Goal: Task Accomplishment & Management: Manage account settings

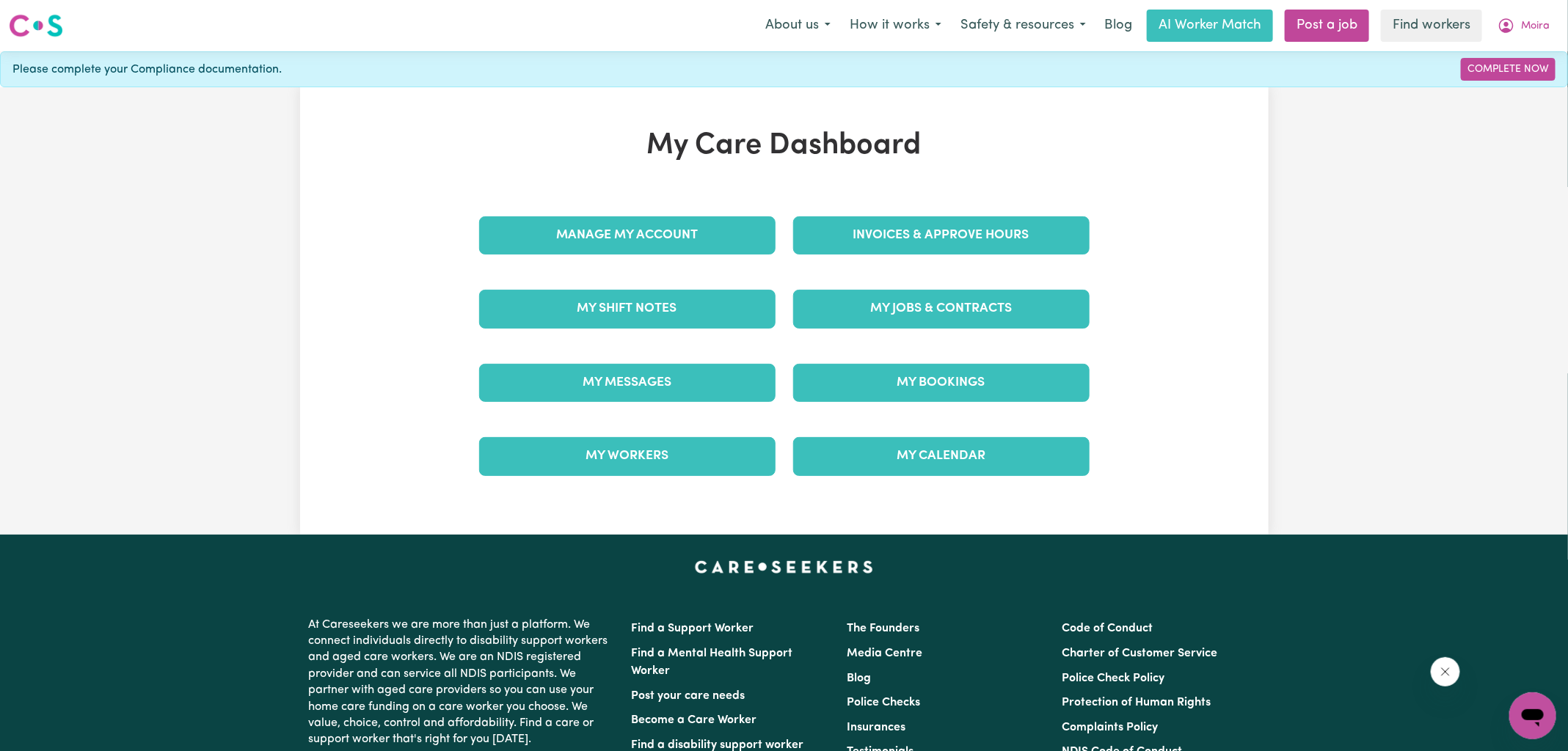
click at [846, 216] on link "Invoices & Approve Hours" at bounding box center [941, 236] width 296 height 38
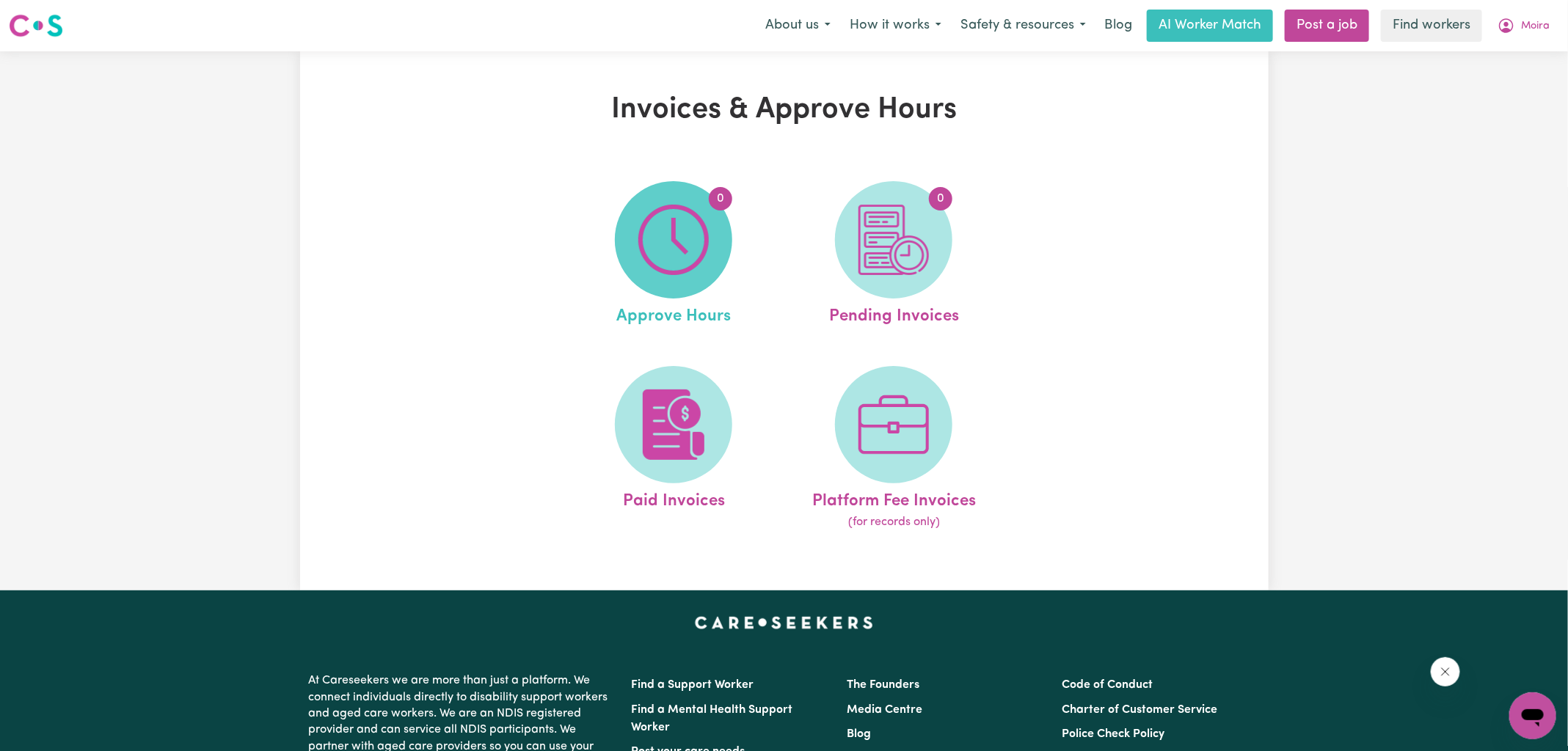
click at [700, 239] on img at bounding box center [673, 239] width 70 height 70
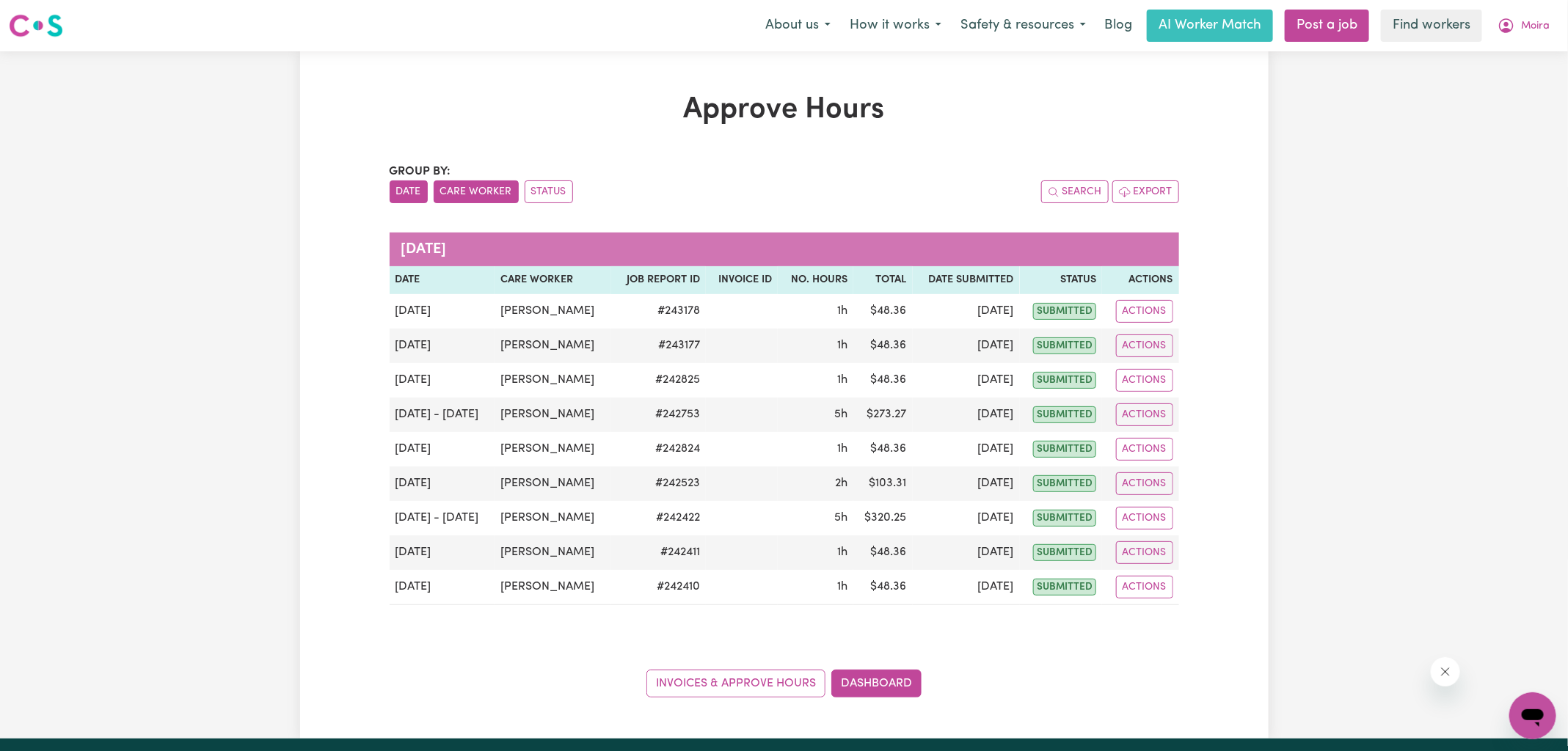
click at [466, 195] on button "Care Worker" at bounding box center [475, 192] width 85 height 23
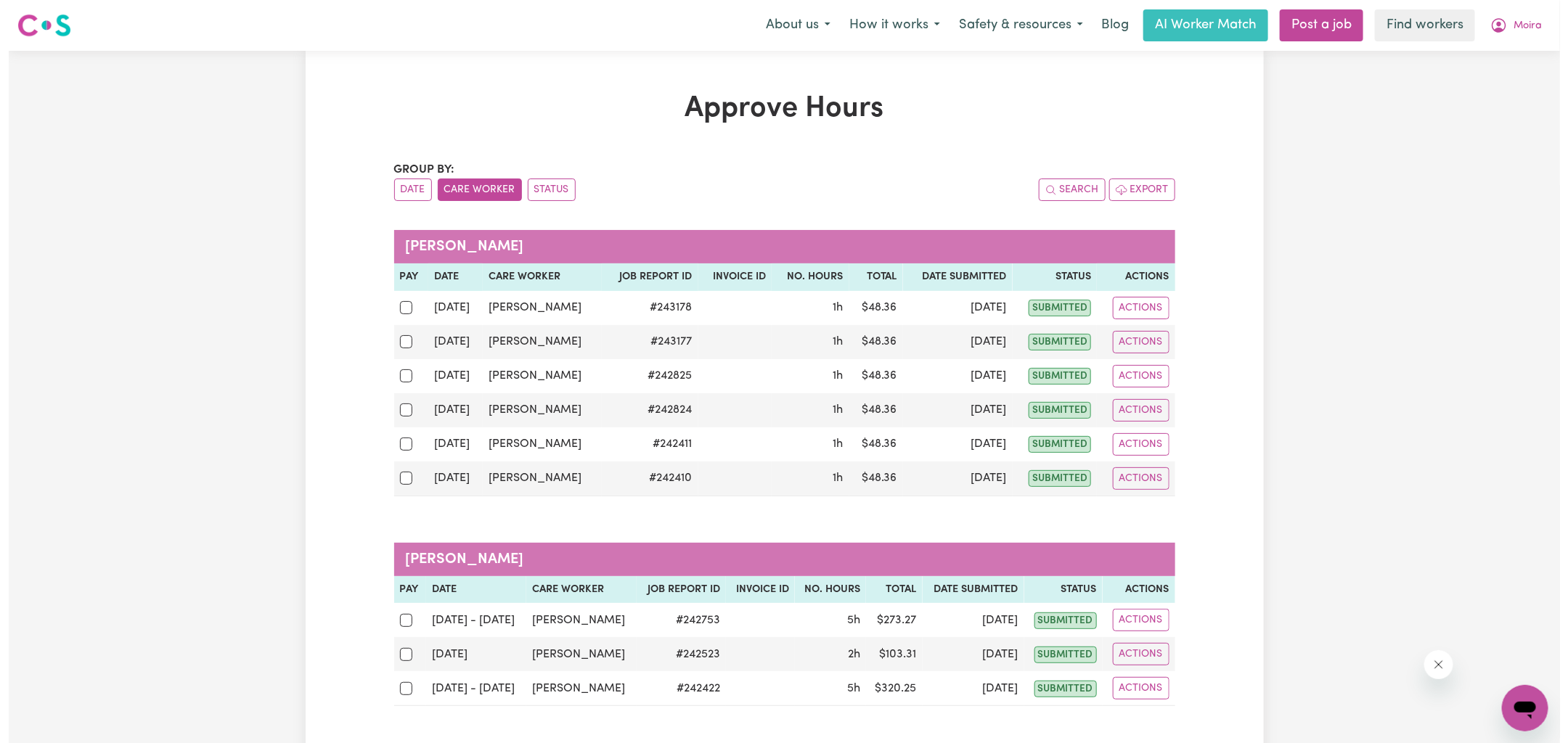
scroll to position [147, 0]
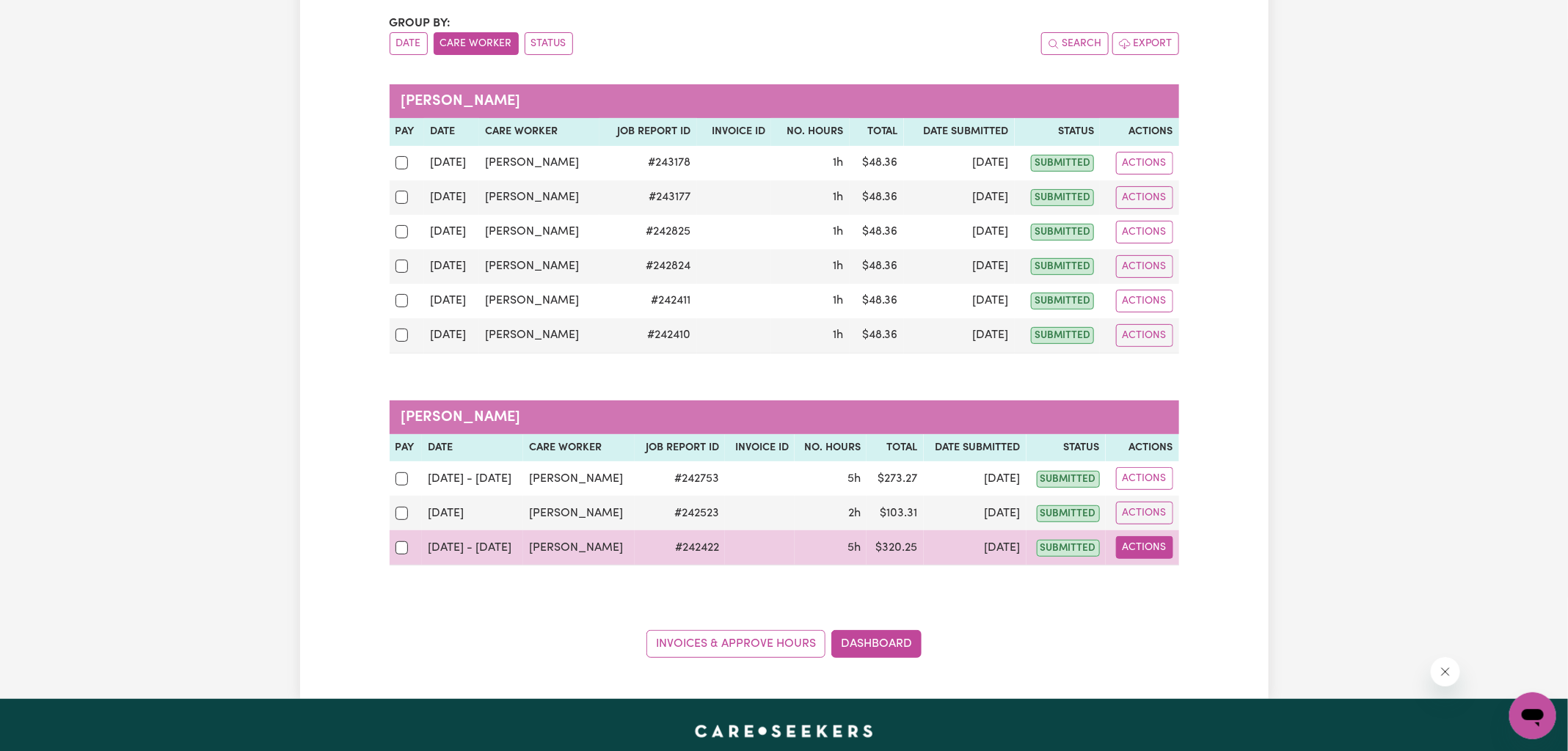
click at [1149, 549] on button "Actions" at bounding box center [1144, 548] width 58 height 23
click at [1182, 578] on link "View Job Report" at bounding box center [1181, 580] width 126 height 30
select select "pm"
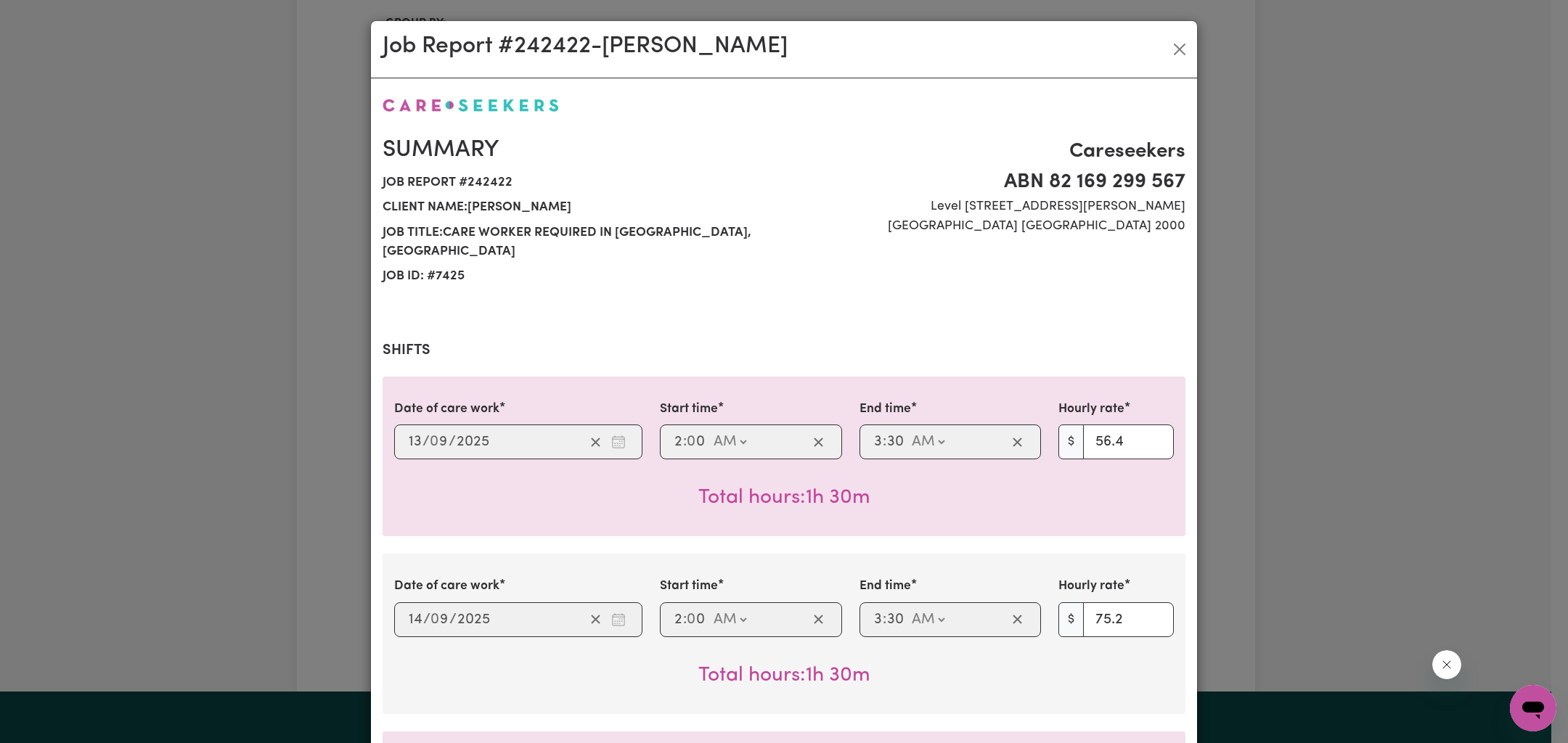
scroll to position [924, 0]
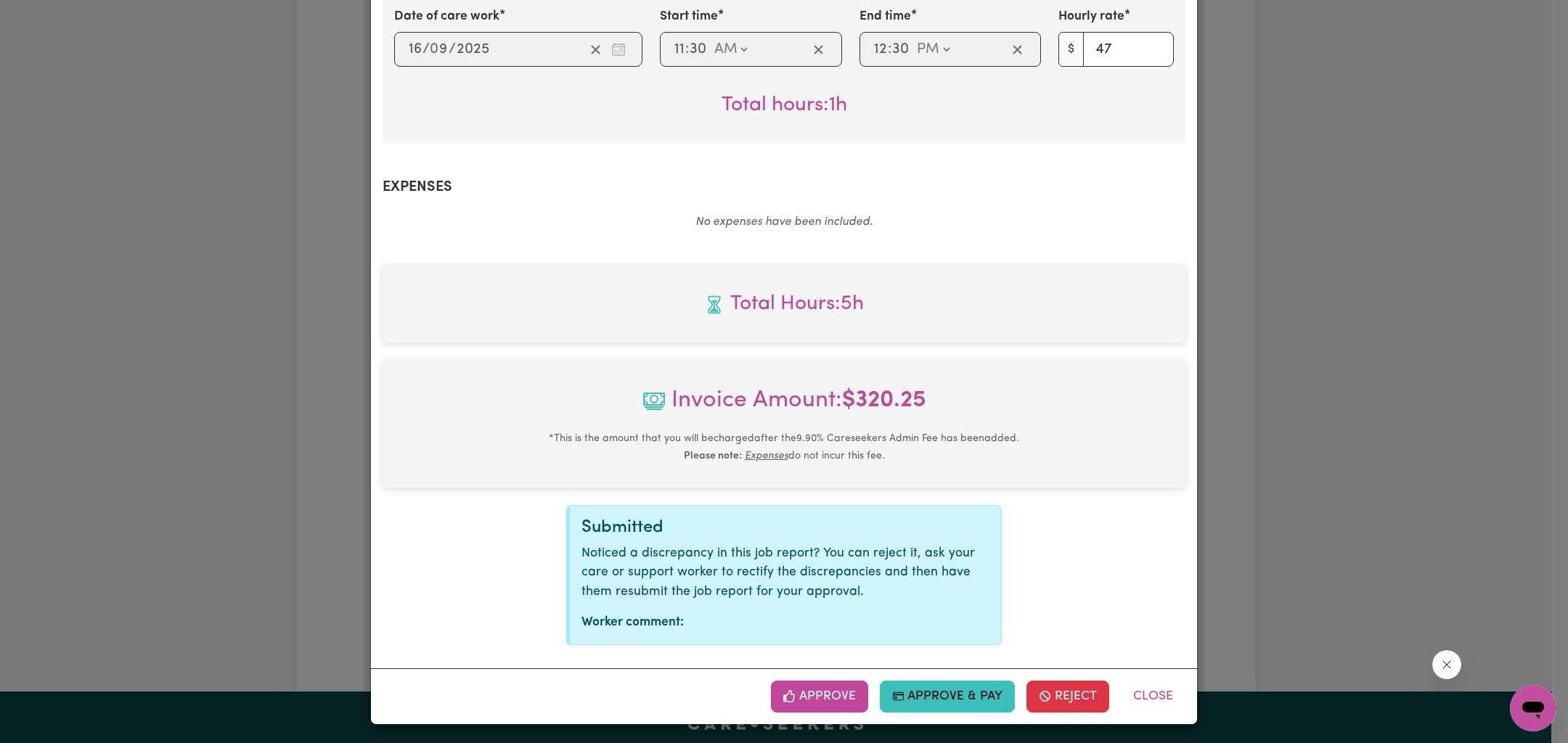
click at [1336, 413] on div "Job Report # 242422 - [PERSON_NAME] Summary Job report # 242422 Client name: [P…" at bounding box center [784, 372] width 1568 height 743
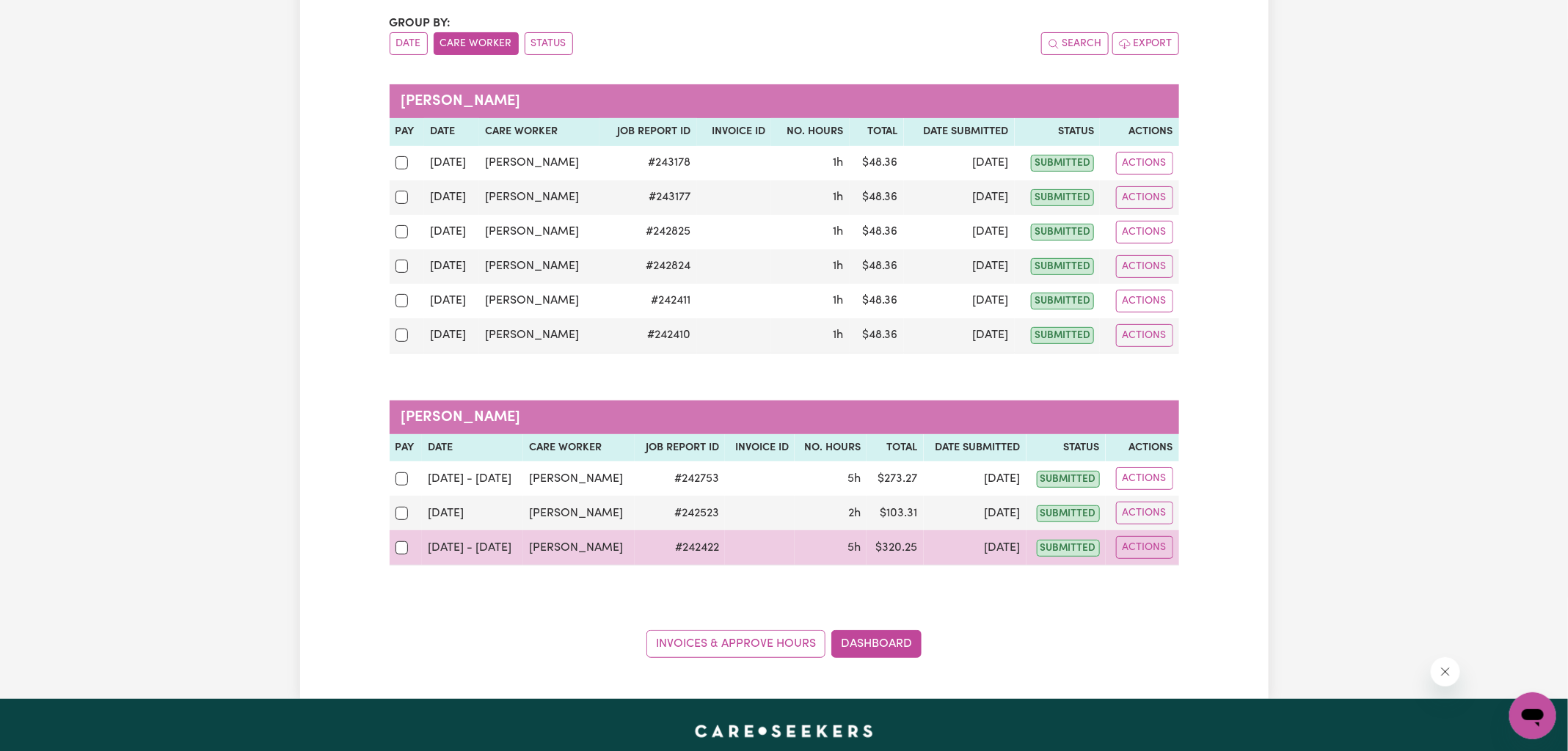
drag, startPoint x: 1161, startPoint y: 544, endPoint x: 1163, endPoint y: 564, distance: 20.1
click at [1160, 544] on button "Actions" at bounding box center [1144, 548] width 58 height 23
click at [1164, 574] on link "View Job Report" at bounding box center [1181, 580] width 126 height 30
select select "pm"
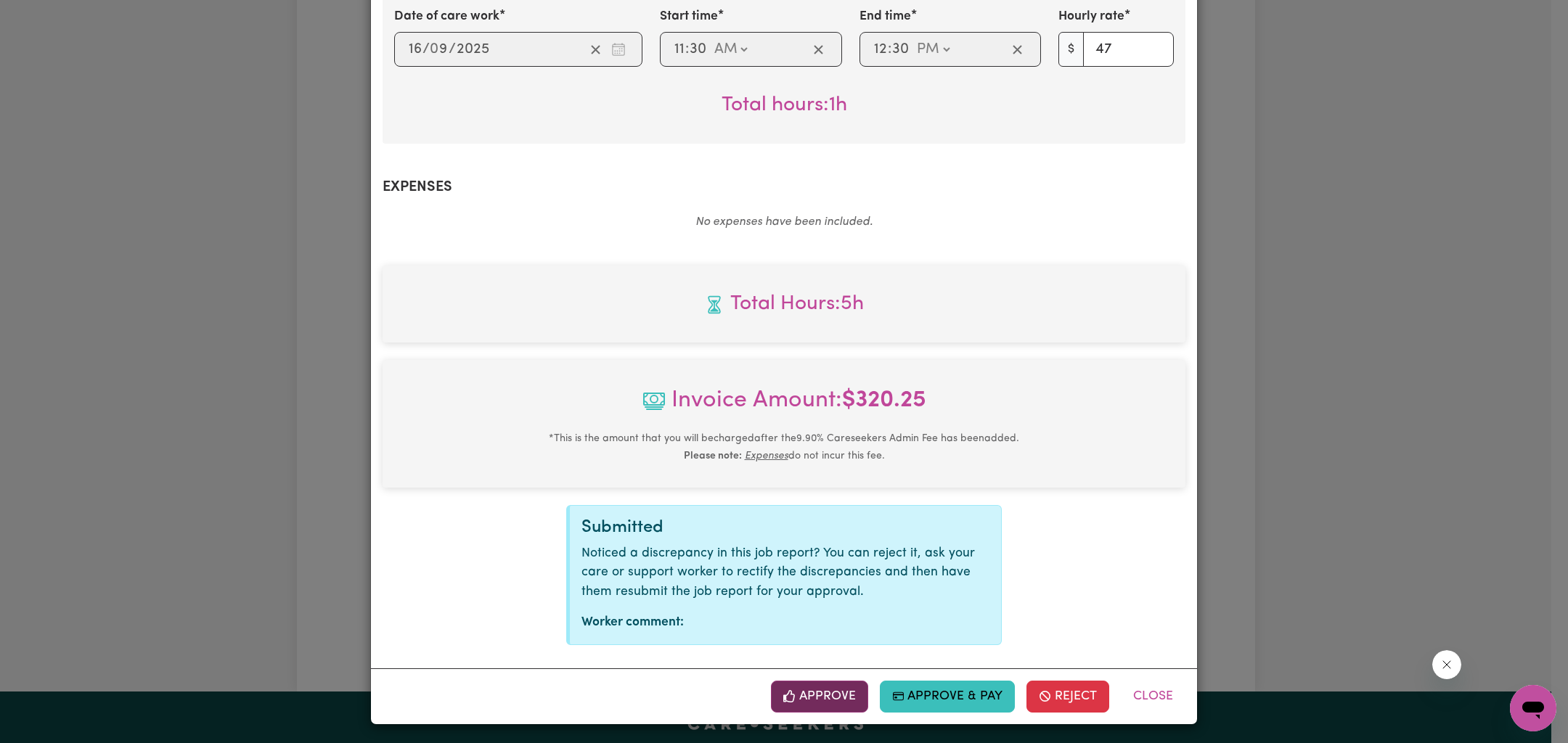
click at [808, 702] on button "Approve" at bounding box center [819, 697] width 98 height 32
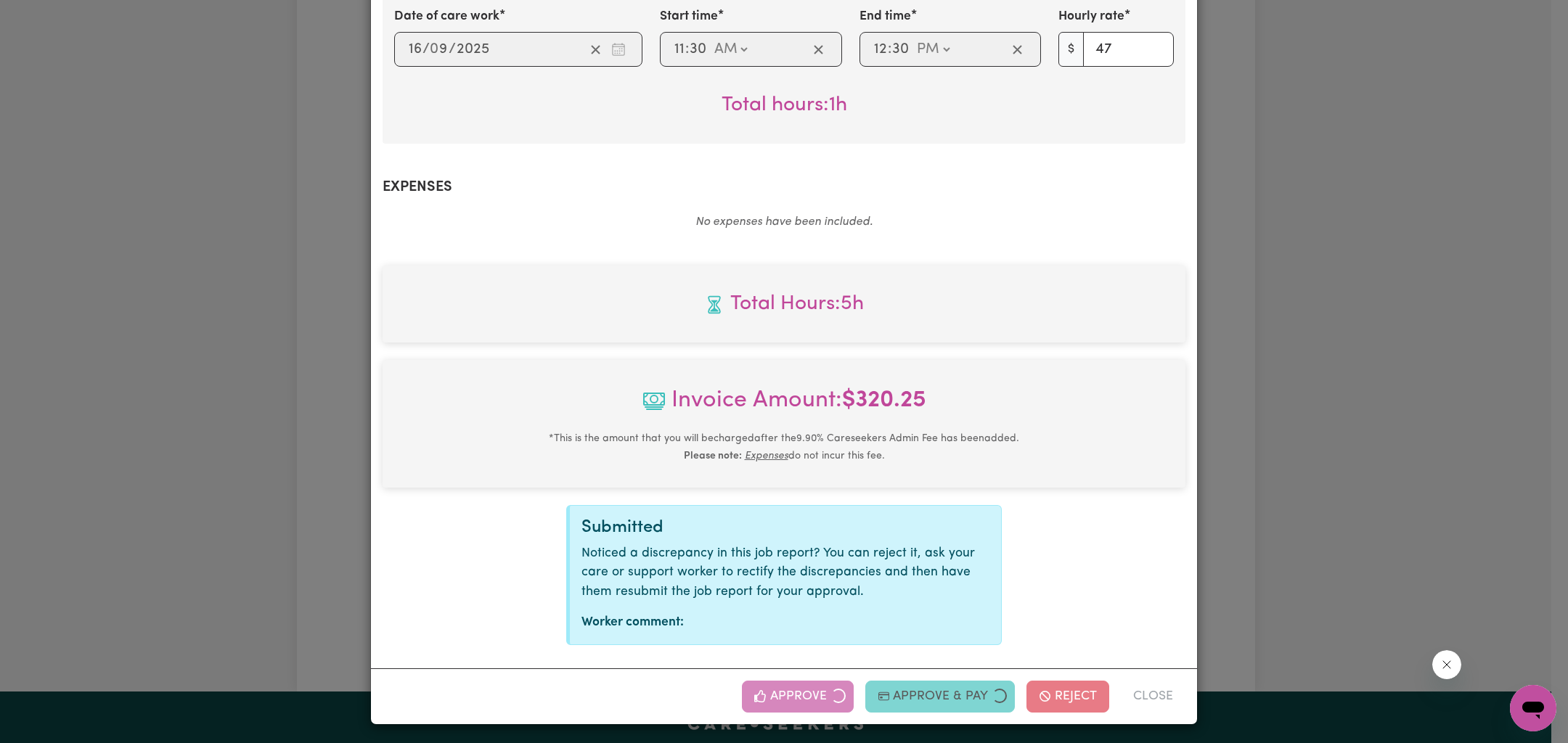
click at [1347, 309] on div "Job Report # 242422 - [PERSON_NAME] Summary Job report # 242422 Client name: [P…" at bounding box center [784, 372] width 1568 height 743
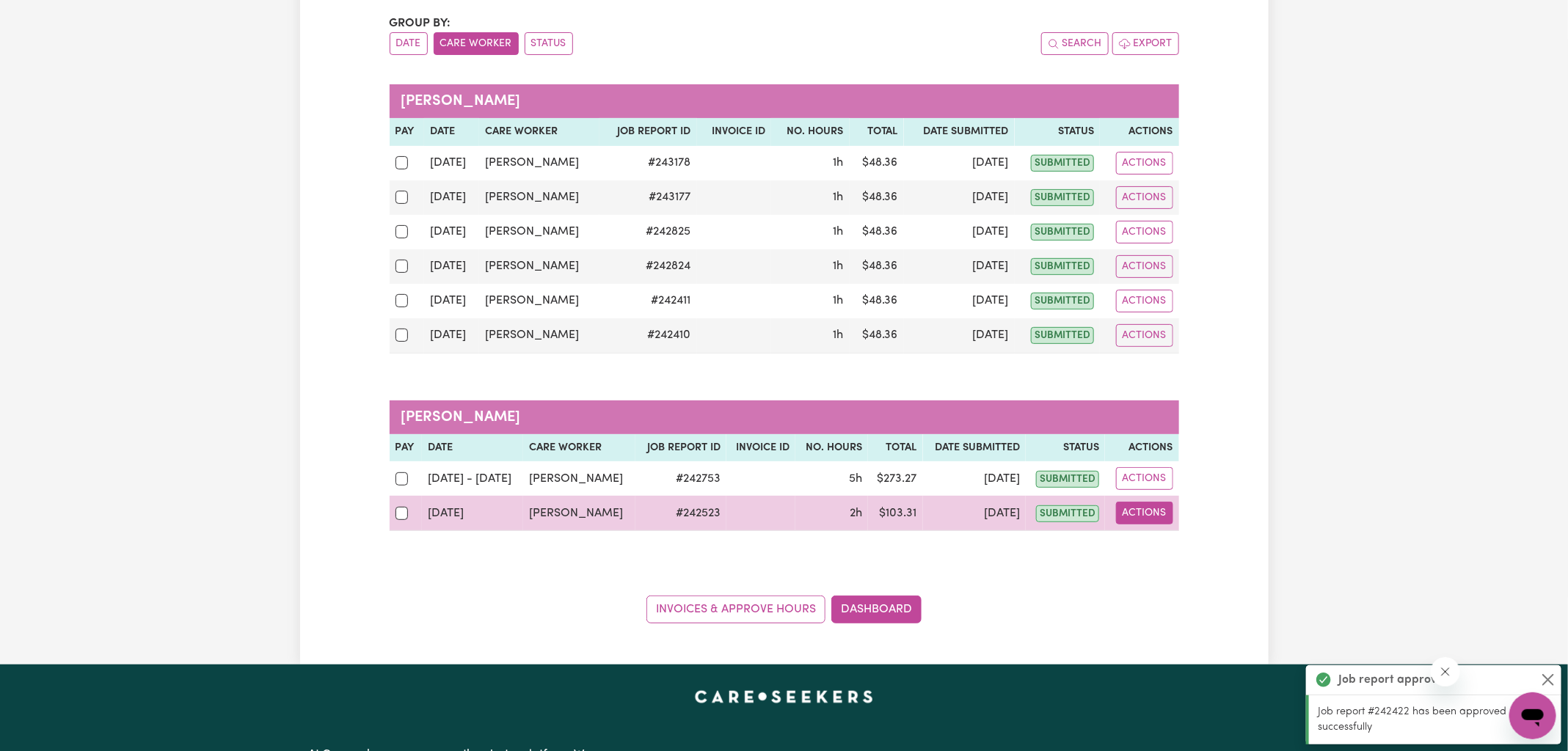
drag, startPoint x: 1157, startPoint y: 509, endPoint x: 1157, endPoint y: 518, distance: 9.0
click at [1157, 509] on button "Actions" at bounding box center [1144, 513] width 58 height 23
click at [1158, 532] on link "View Job Report" at bounding box center [1181, 546] width 126 height 30
select select "pm"
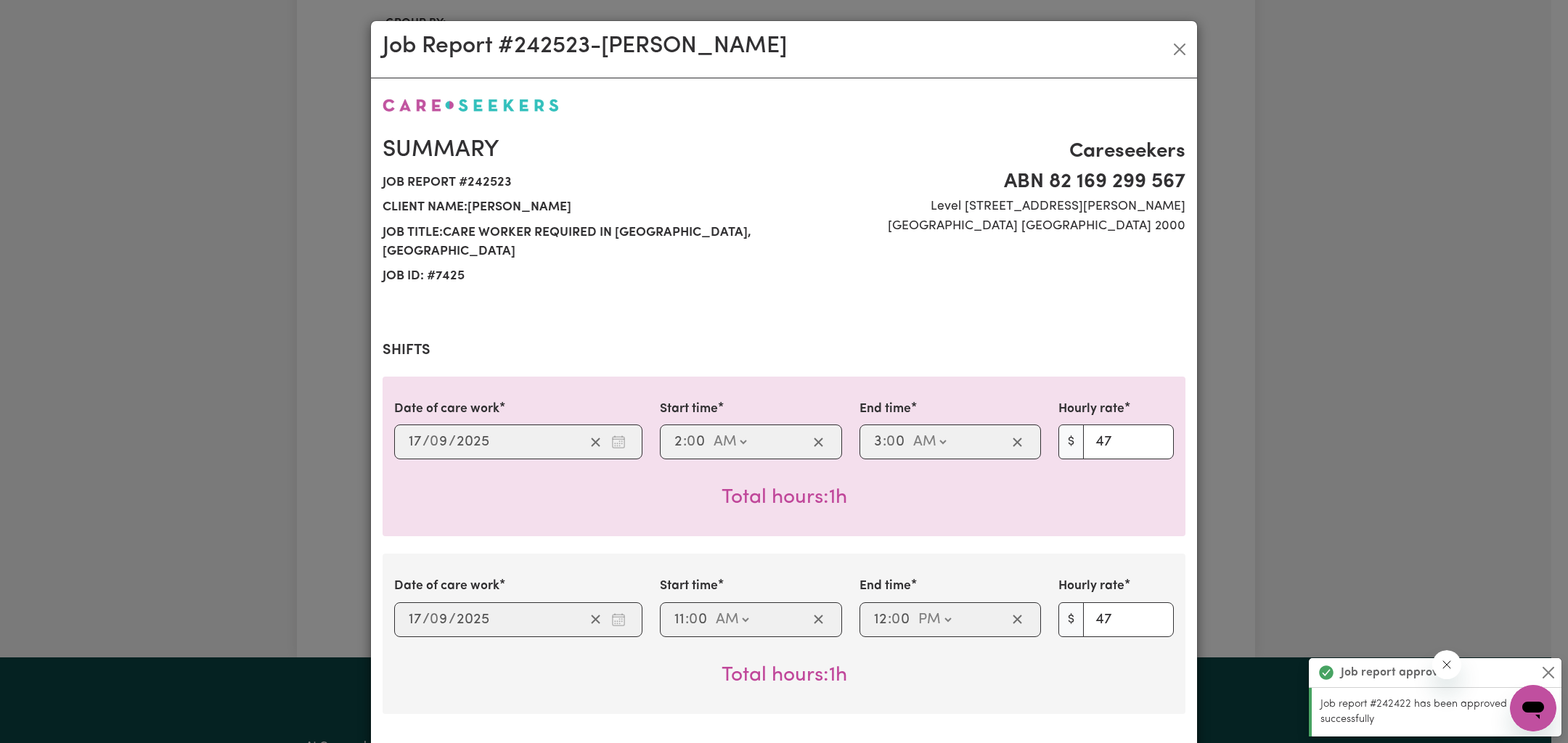
scroll to position [570, 0]
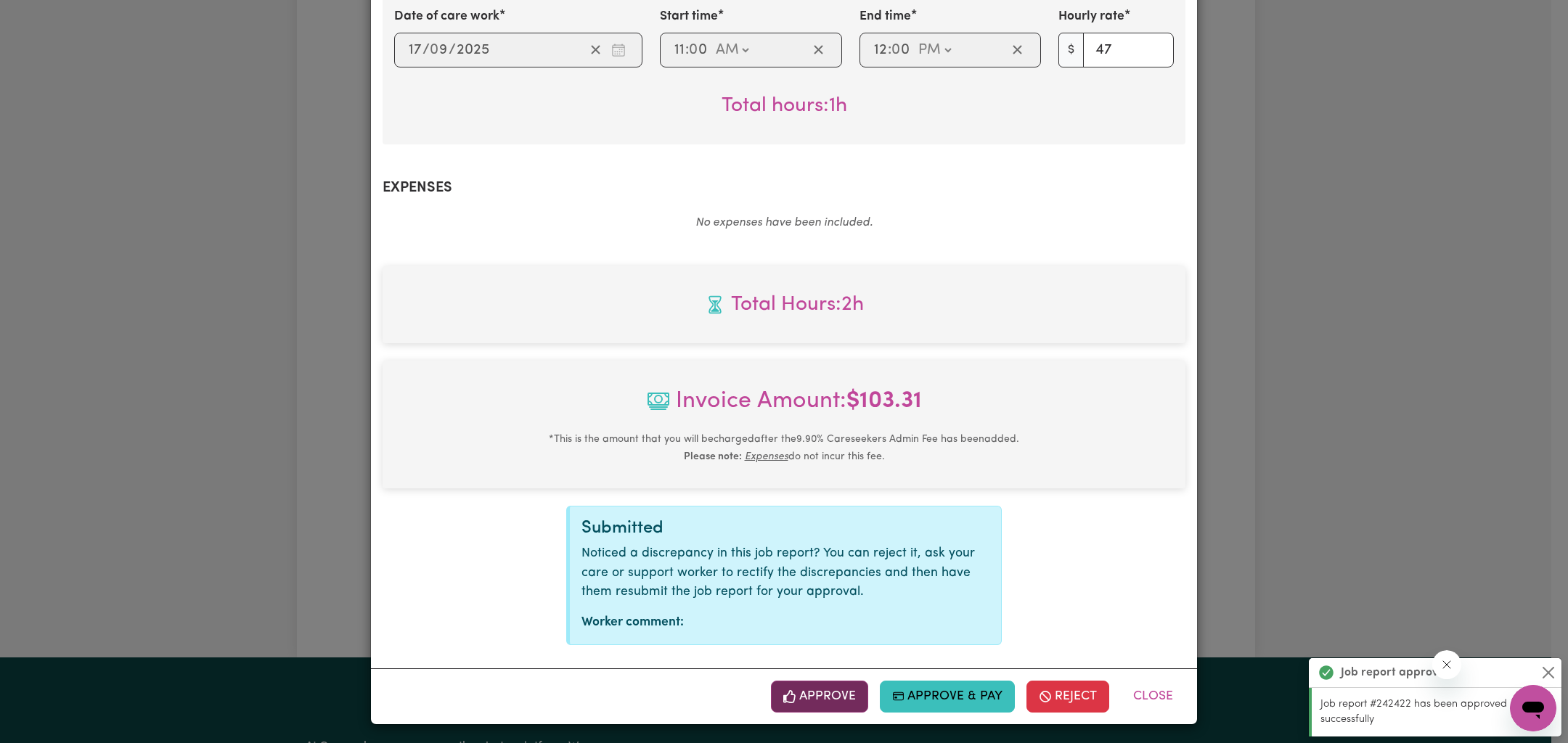
click at [844, 701] on button "Approve" at bounding box center [819, 697] width 98 height 32
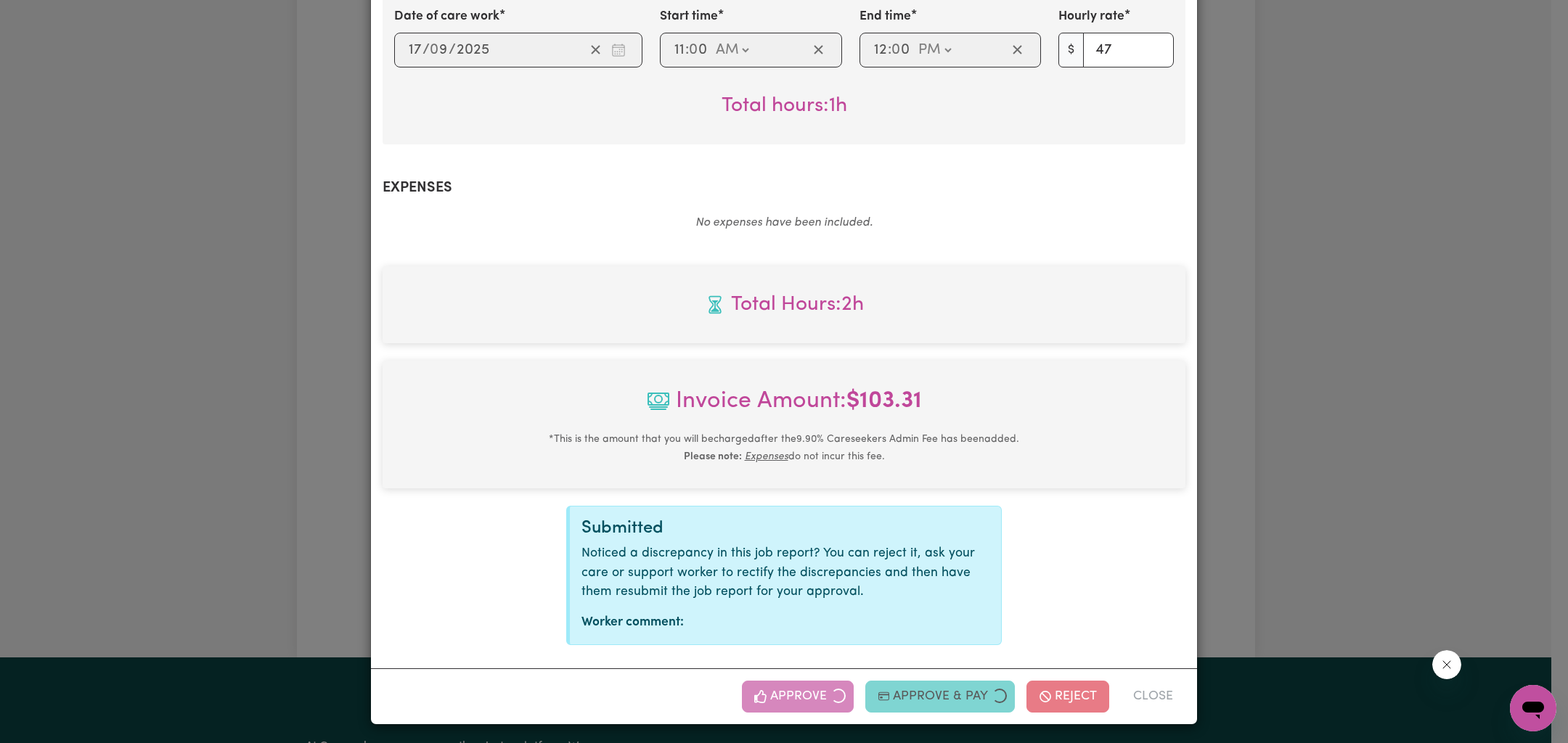
drag, startPoint x: 1363, startPoint y: 327, endPoint x: 1369, endPoint y: 317, distance: 11.7
click at [1362, 327] on div "Job Report # 242523 - [PERSON_NAME] Summary Job report # 242523 Client name: [P…" at bounding box center [784, 372] width 1568 height 743
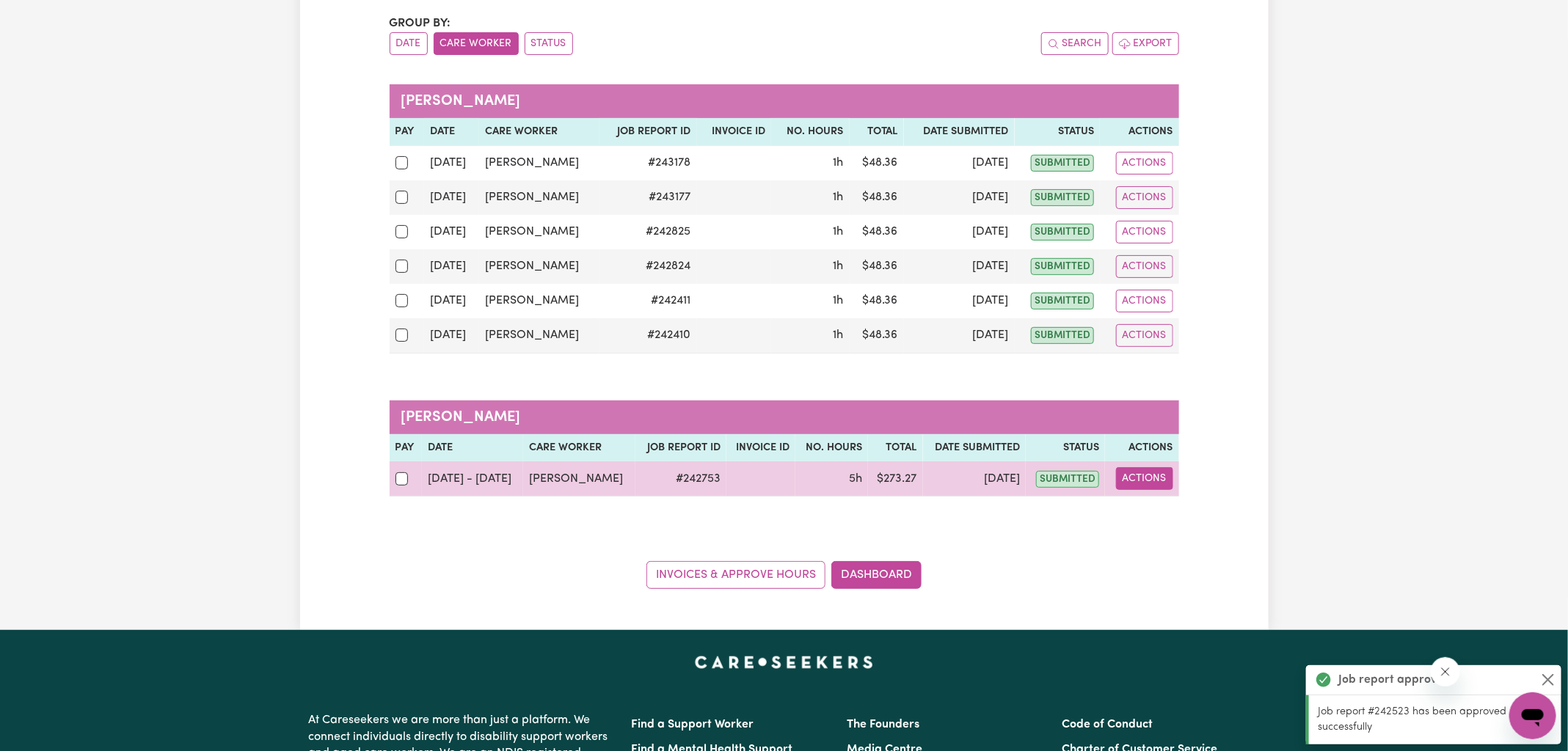
click at [1128, 481] on button "Actions" at bounding box center [1144, 479] width 58 height 23
click at [1169, 507] on link "View Job Report" at bounding box center [1181, 512] width 126 height 30
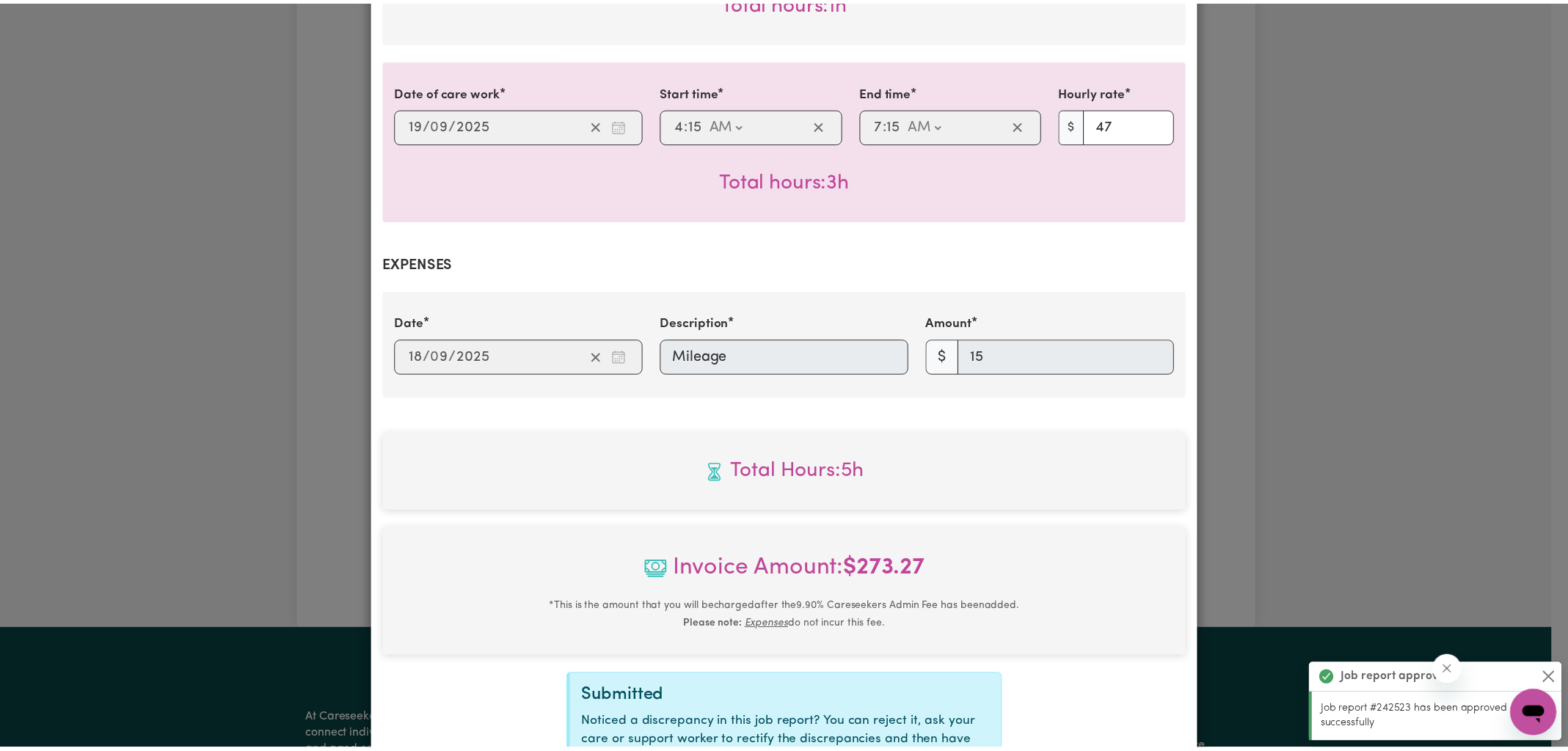
scroll to position [845, 0]
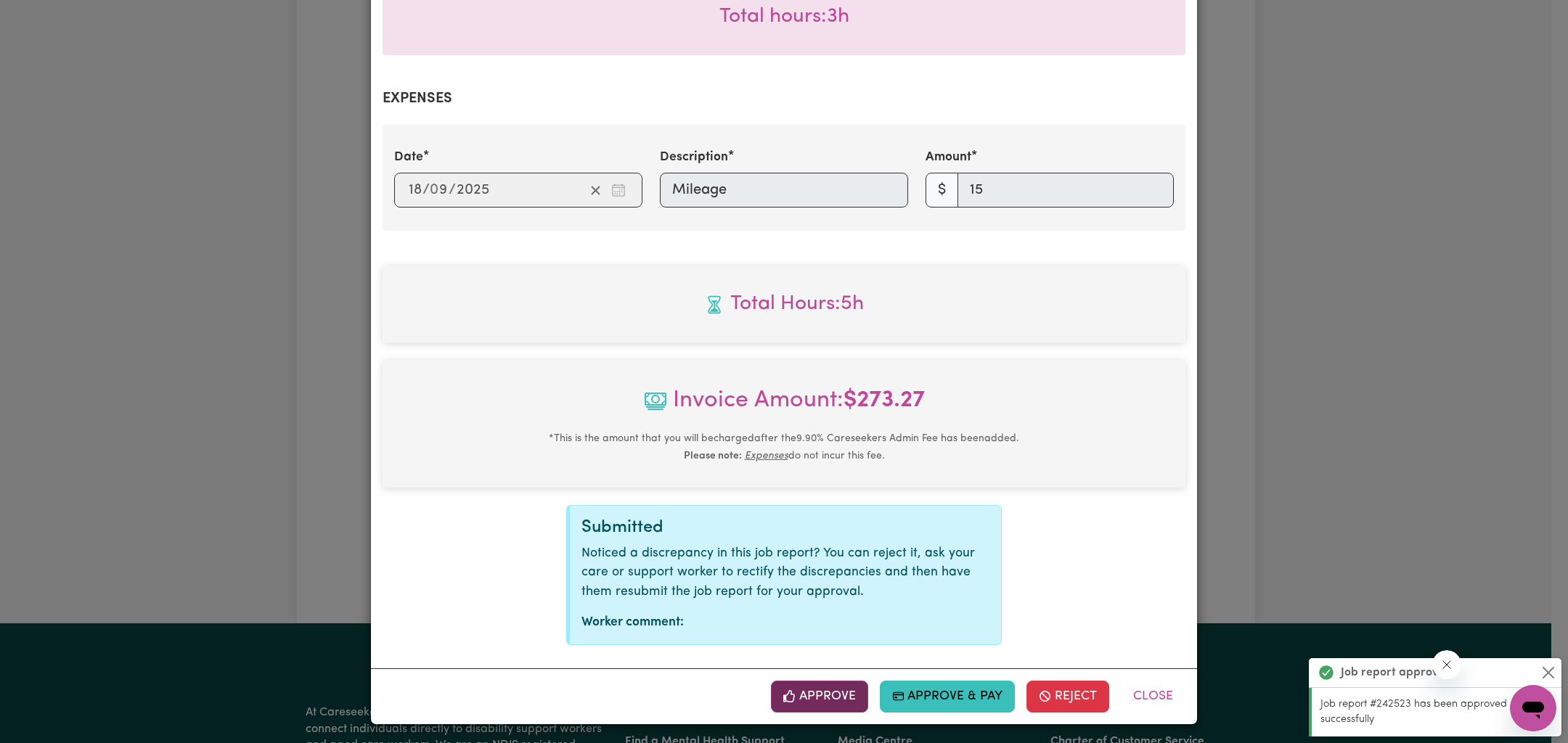
click at [822, 698] on button "Approve" at bounding box center [819, 697] width 98 height 32
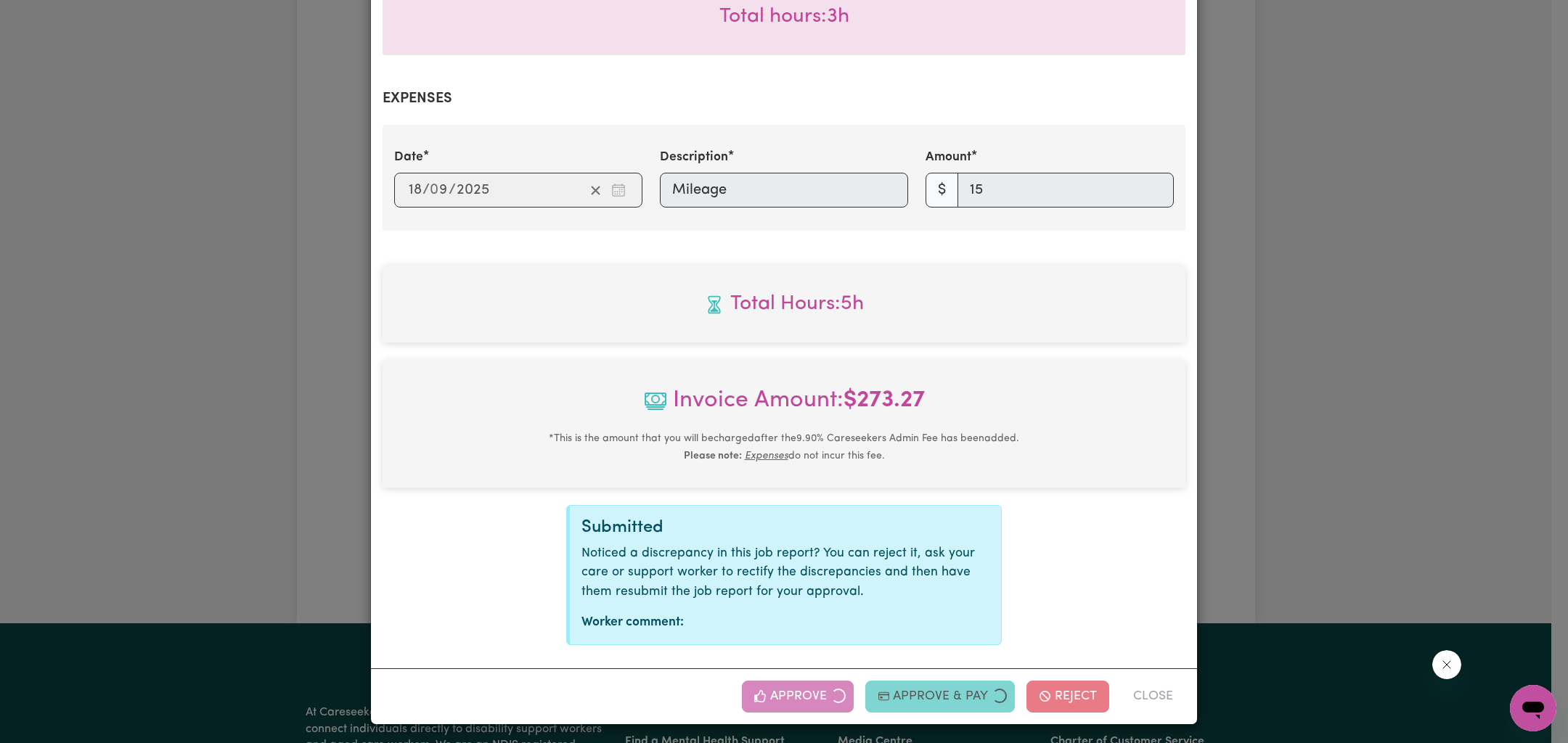
click at [1400, 380] on div "Job Report # 242753 - [PERSON_NAME] Summary Job report # 242753 Client name: [P…" at bounding box center [784, 372] width 1568 height 743
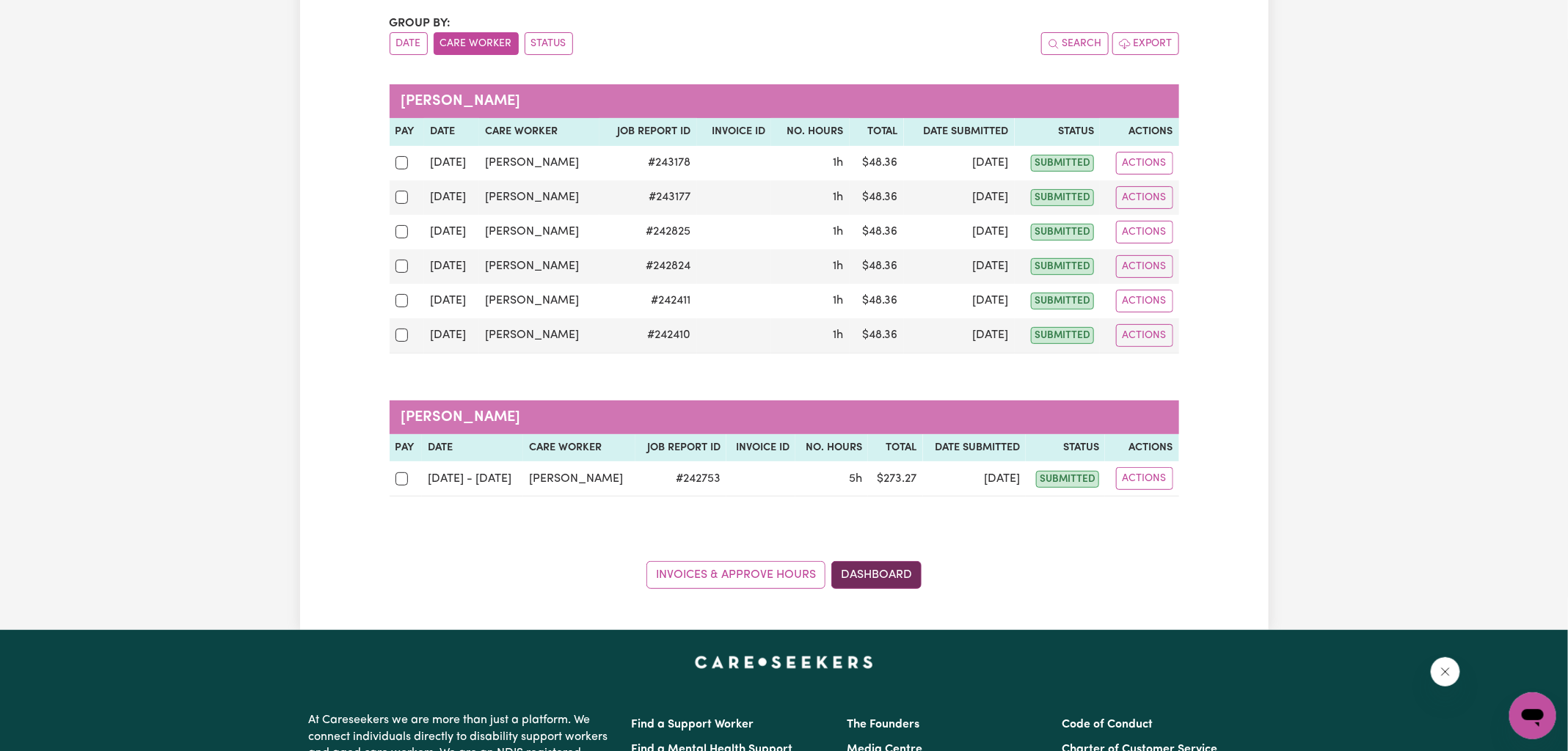
click at [893, 573] on link "Dashboard" at bounding box center [876, 575] width 90 height 28
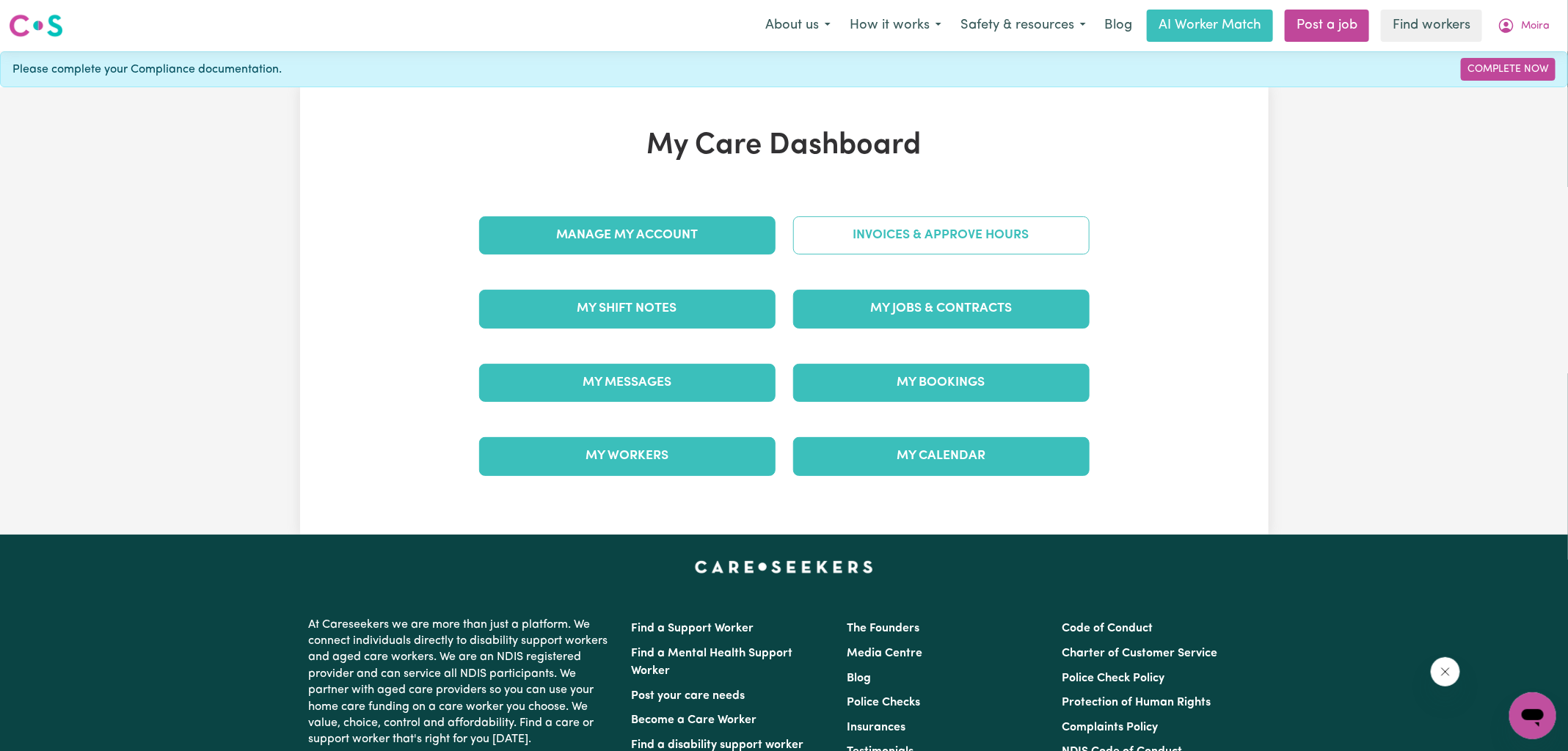
click at [1010, 216] on link "Invoices & Approve Hours" at bounding box center [941, 236] width 296 height 38
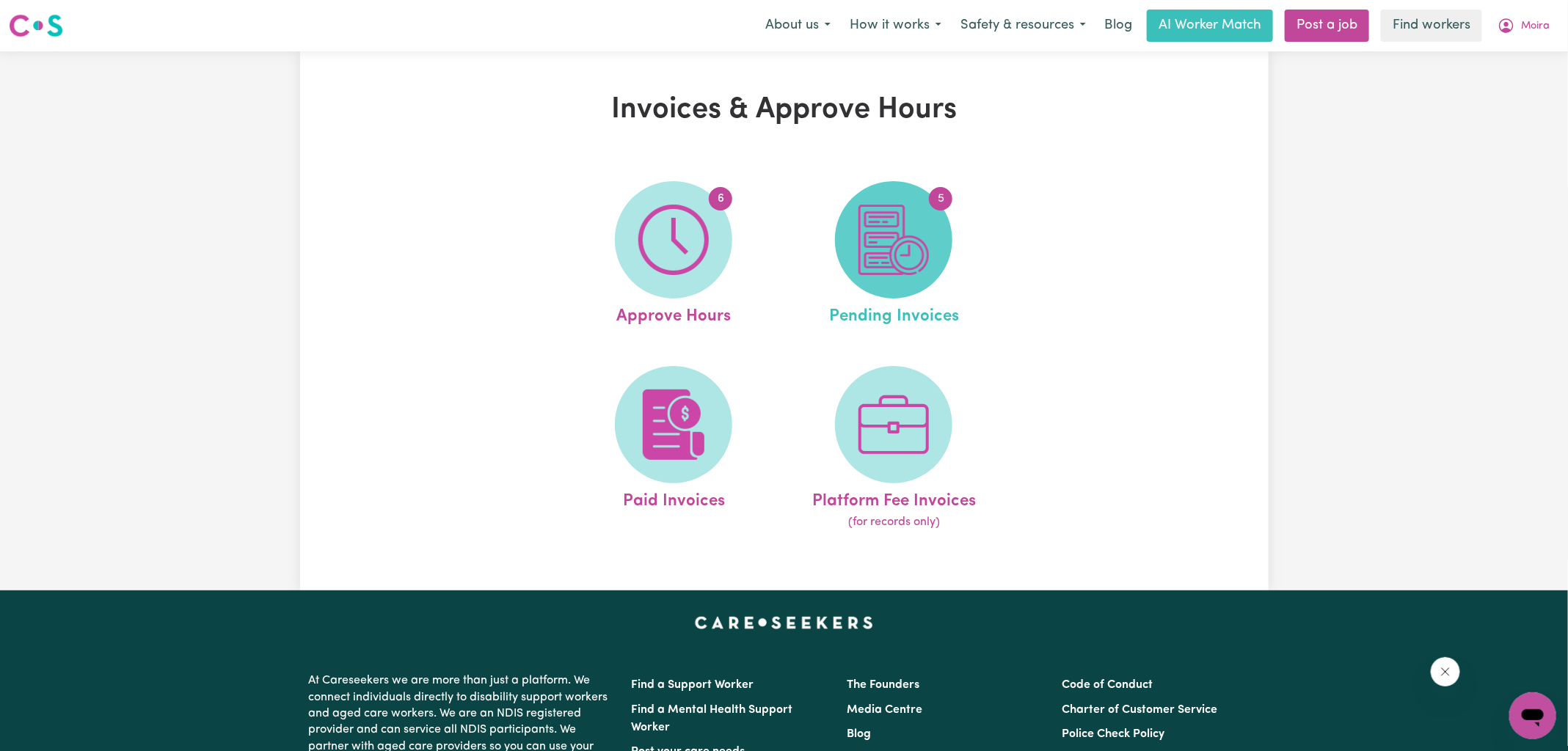
click at [869, 217] on img at bounding box center [893, 239] width 70 height 70
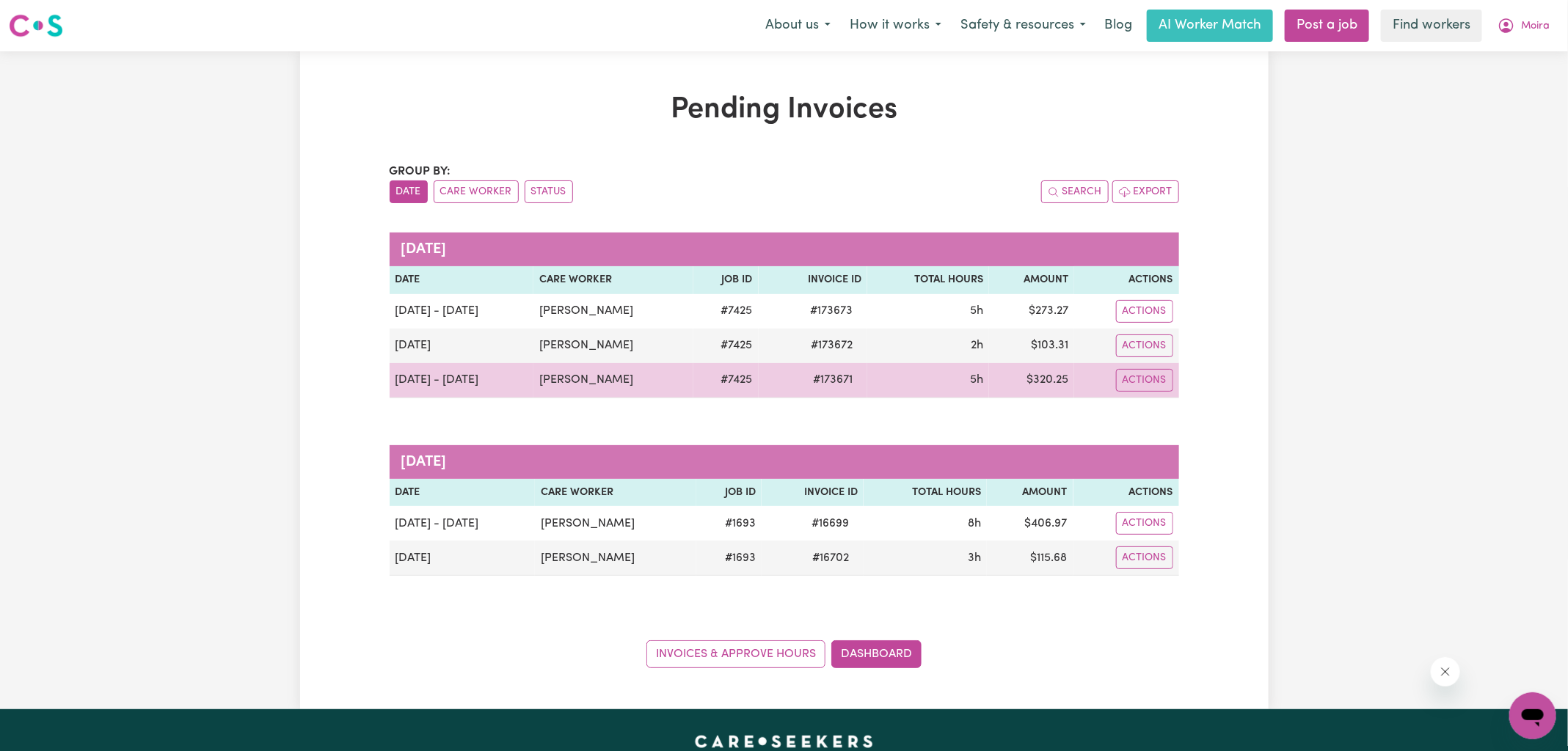
click at [815, 372] on span "# 173671" at bounding box center [833, 379] width 58 height 17
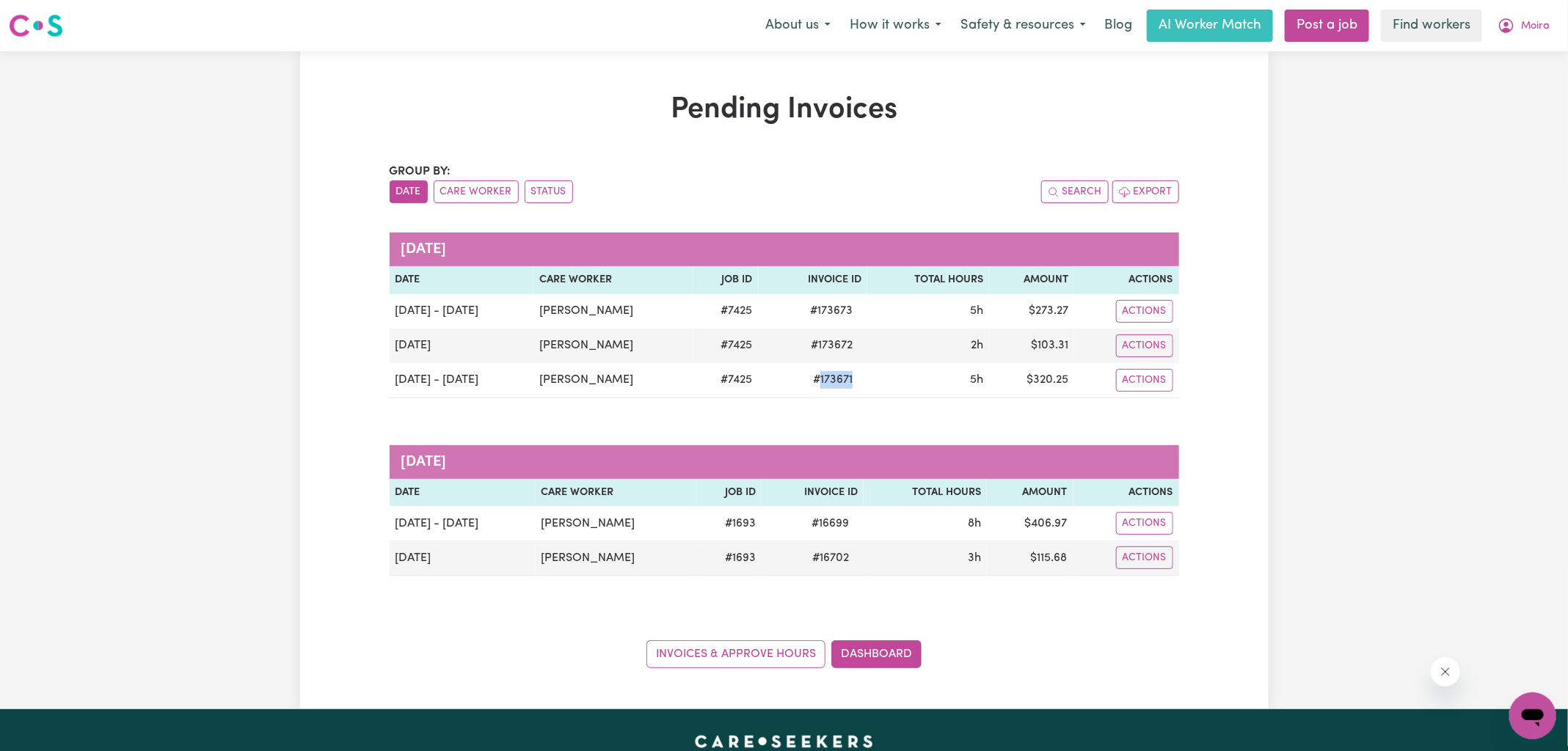
copy span "173671"
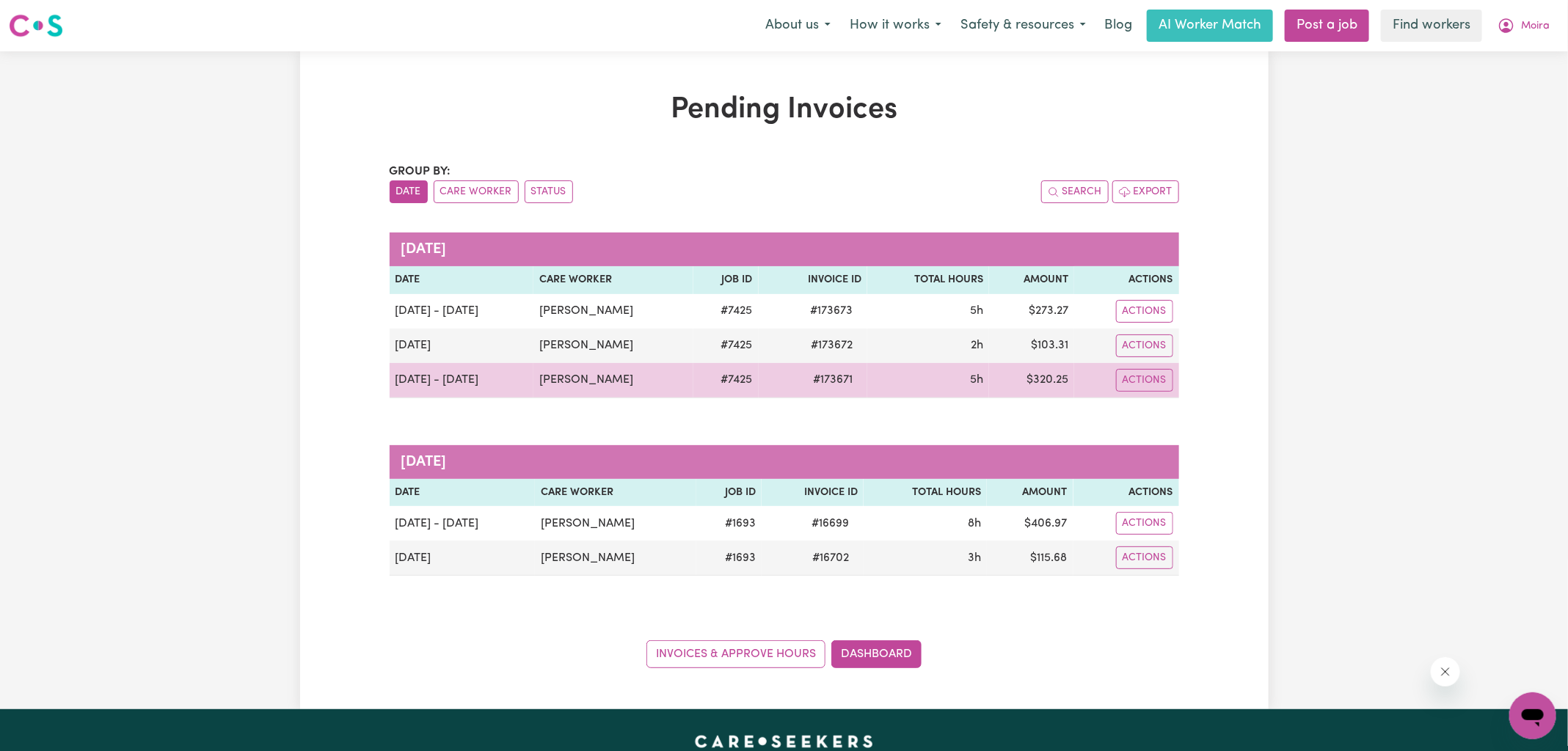
click at [1053, 376] on td "$ 320.25" at bounding box center [1031, 380] width 85 height 35
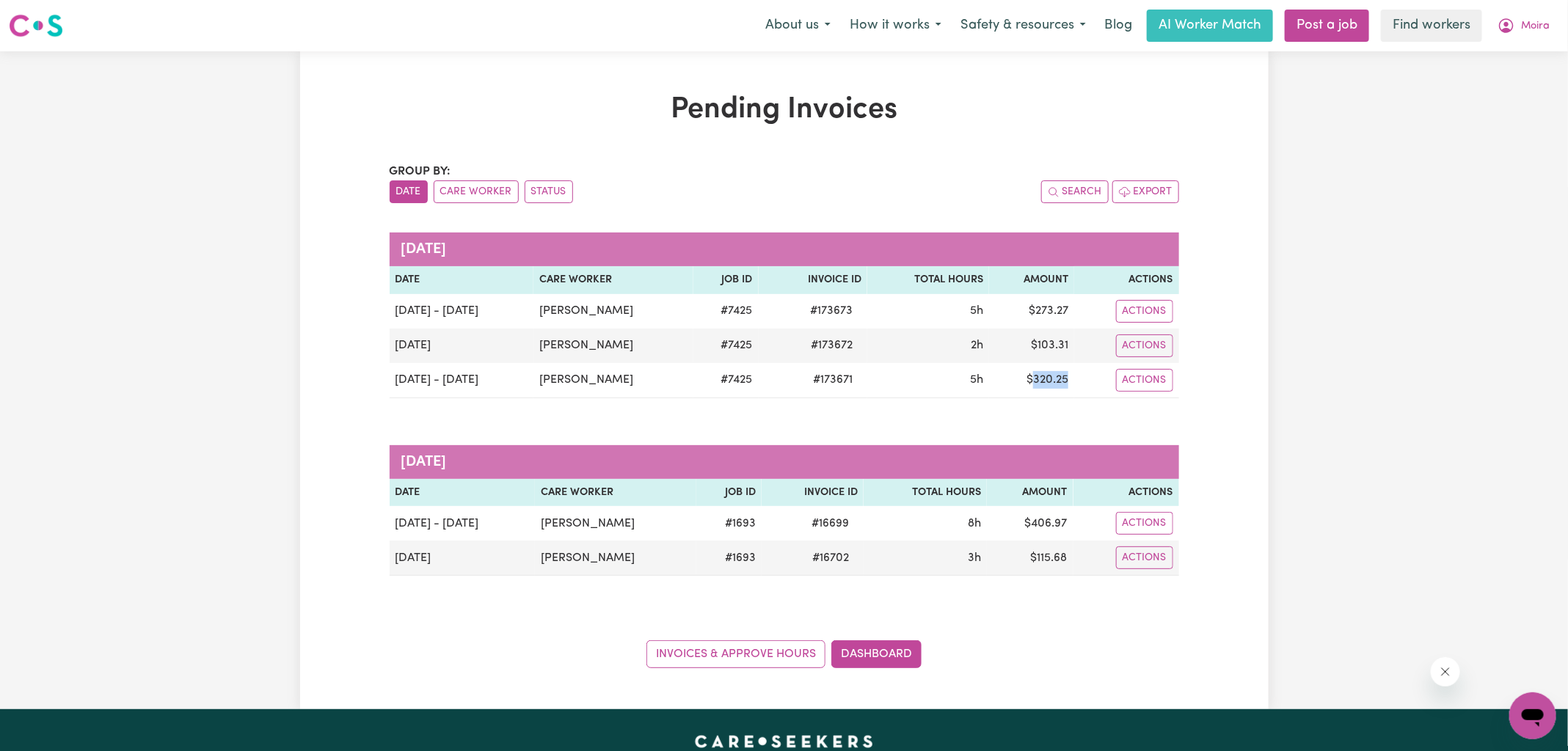
copy td "320.25"
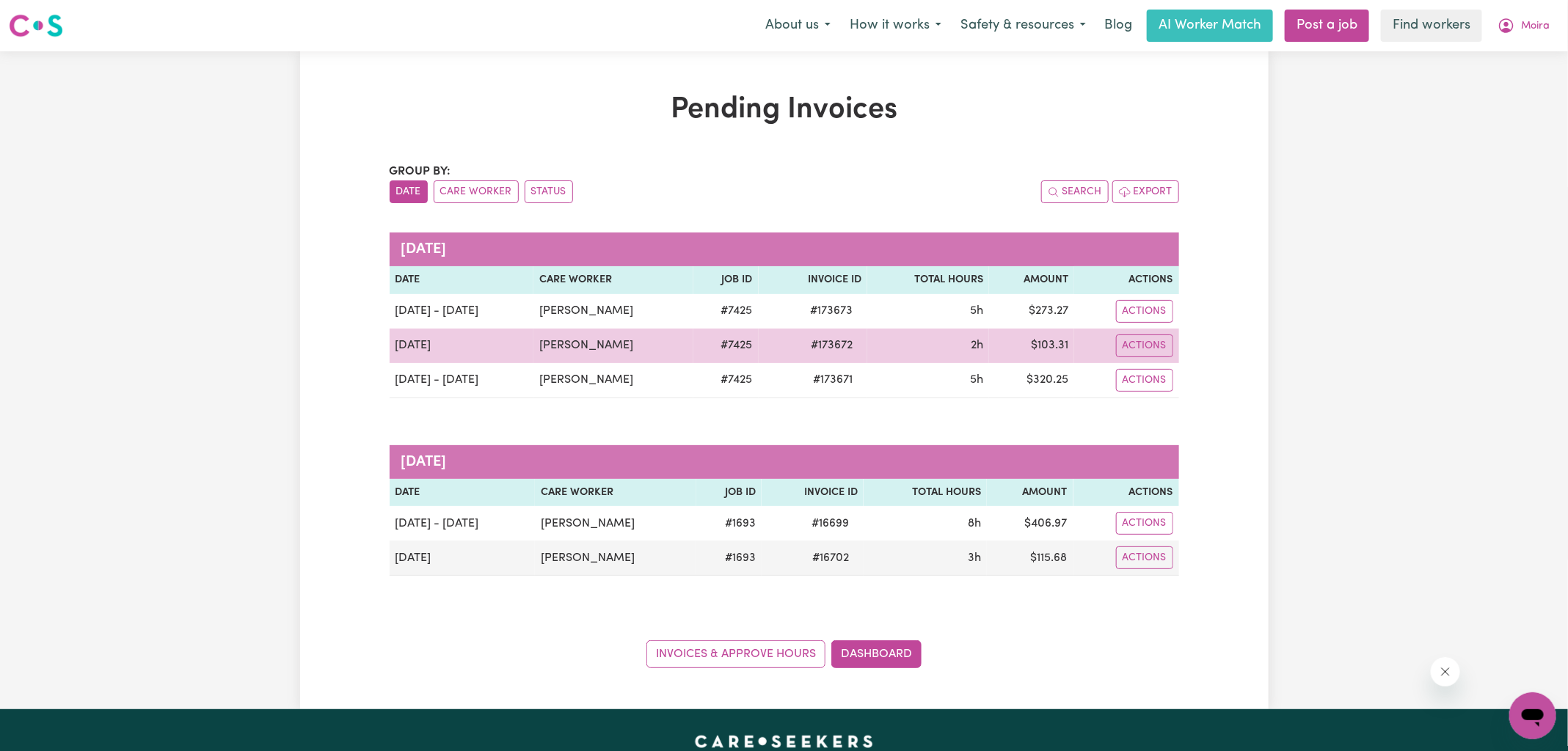
click at [820, 344] on span "# 173672" at bounding box center [832, 345] width 59 height 17
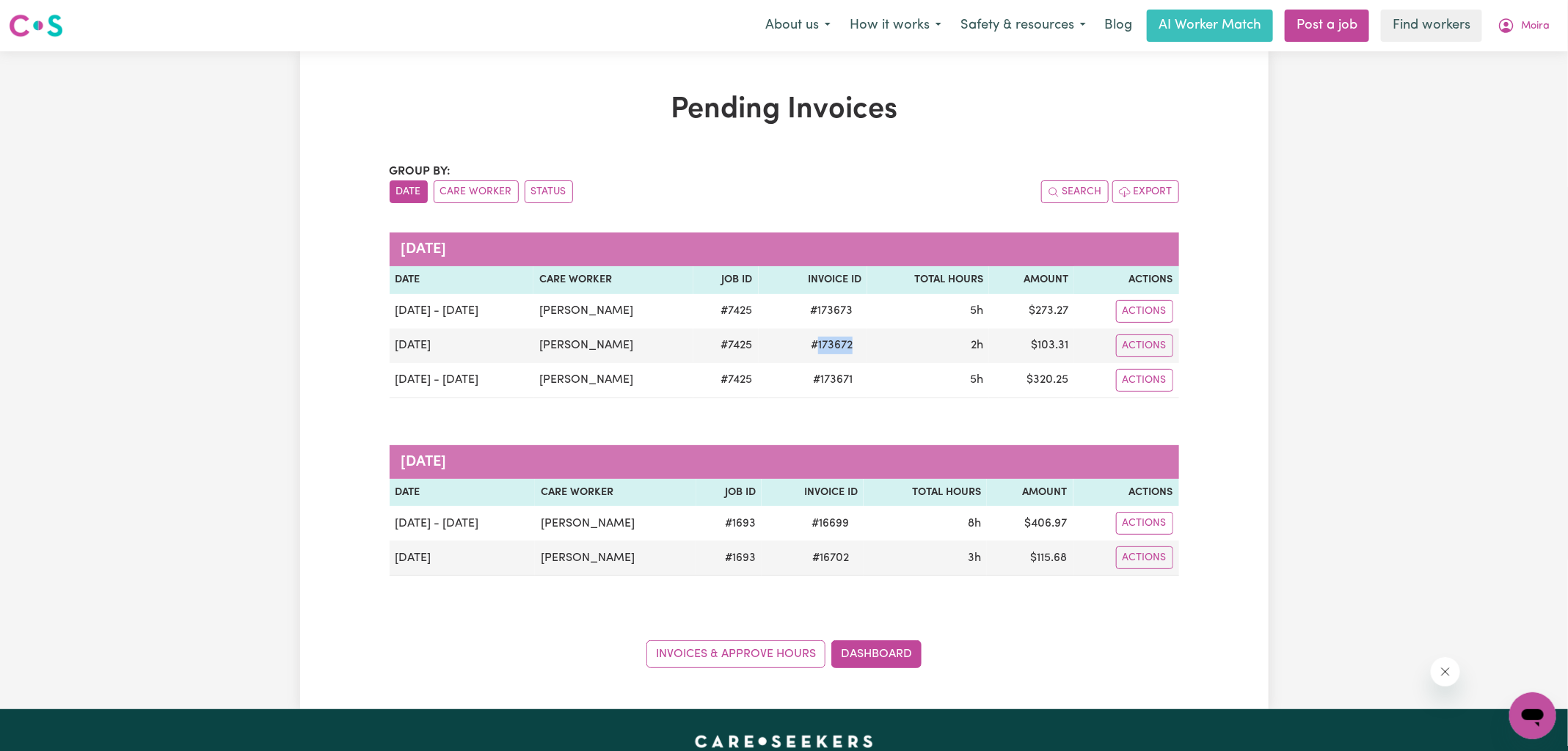
copy span "173672"
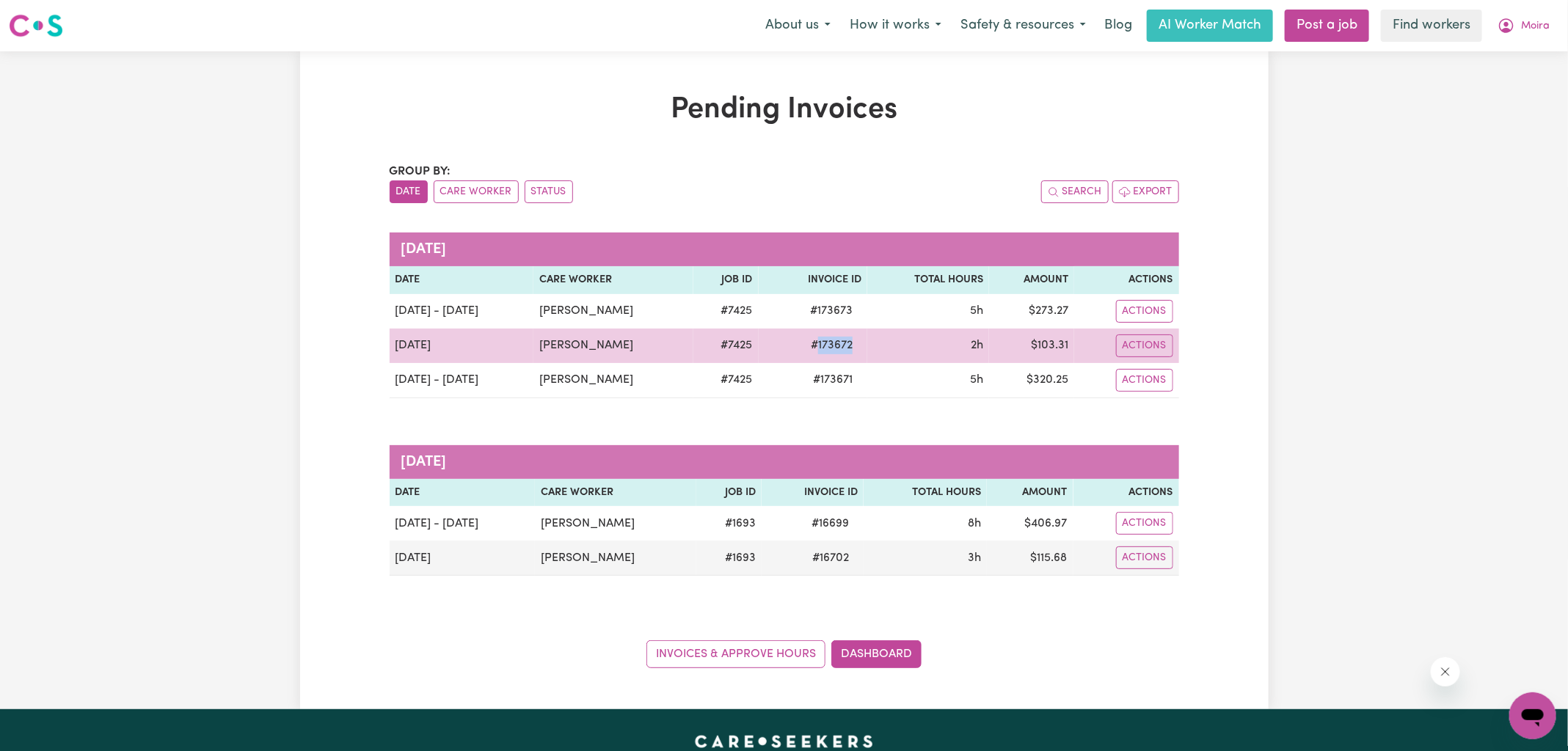
click at [1049, 343] on td "$ 103.31" at bounding box center [1031, 346] width 85 height 34
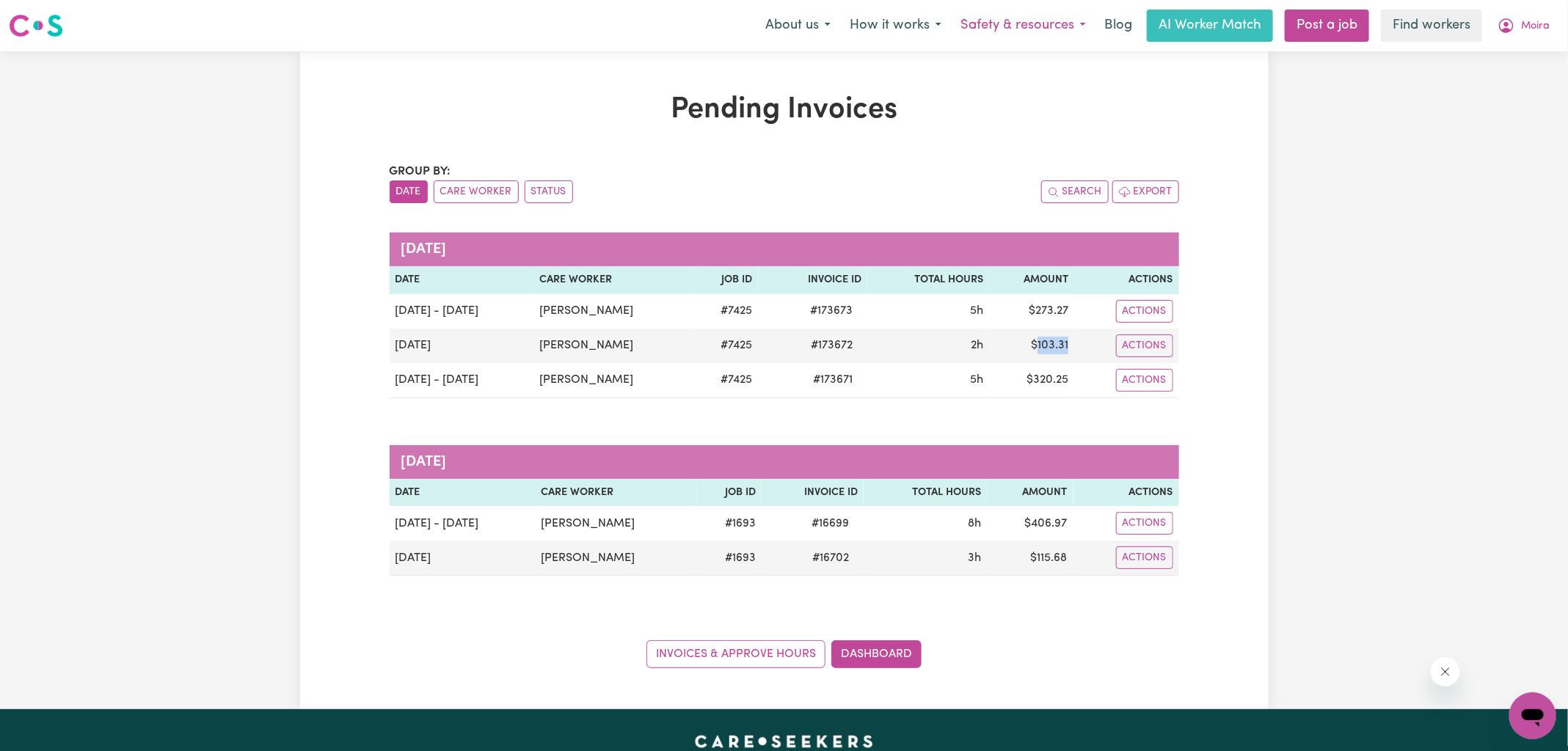
copy td "103.31"
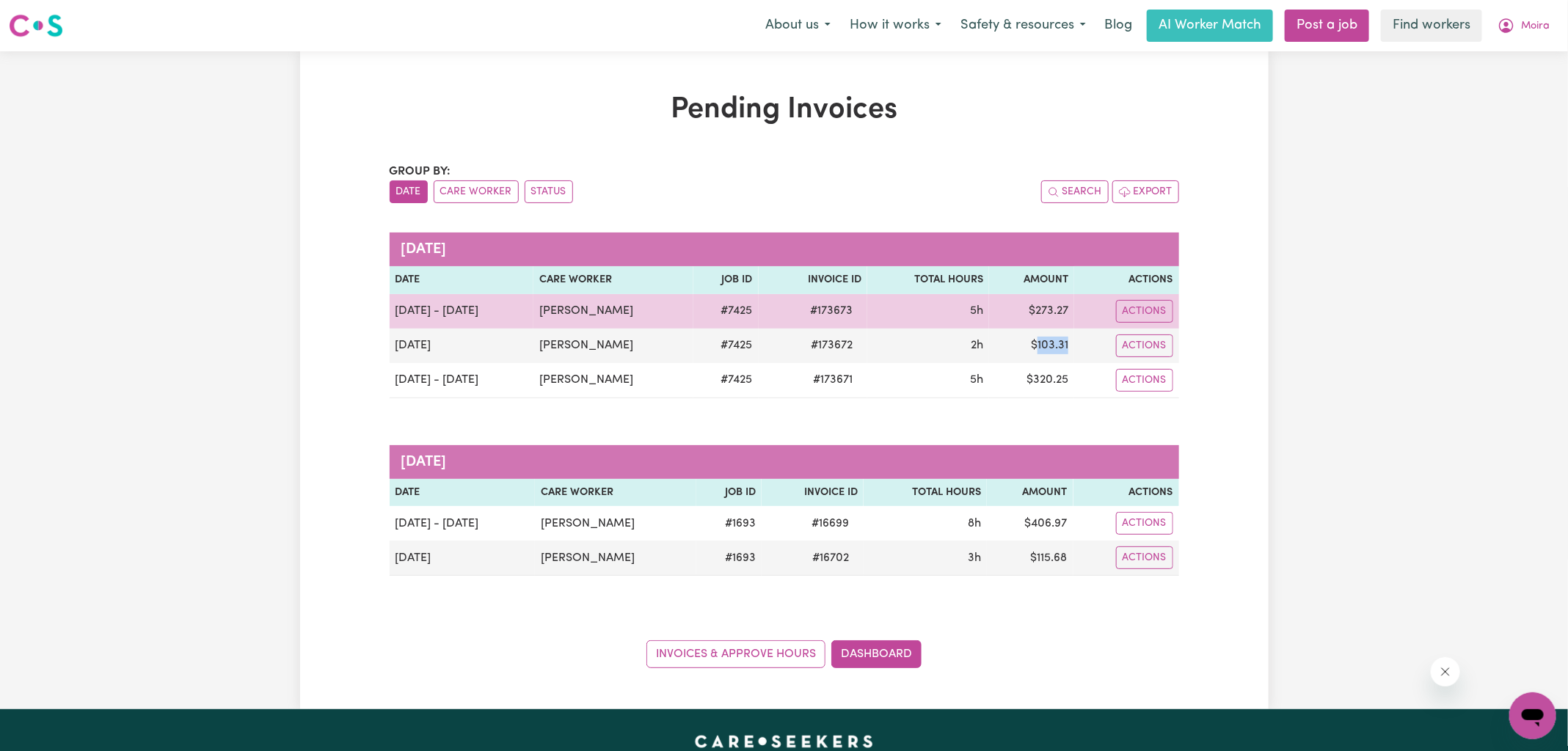
click at [829, 313] on span "# 173673" at bounding box center [831, 310] width 60 height 17
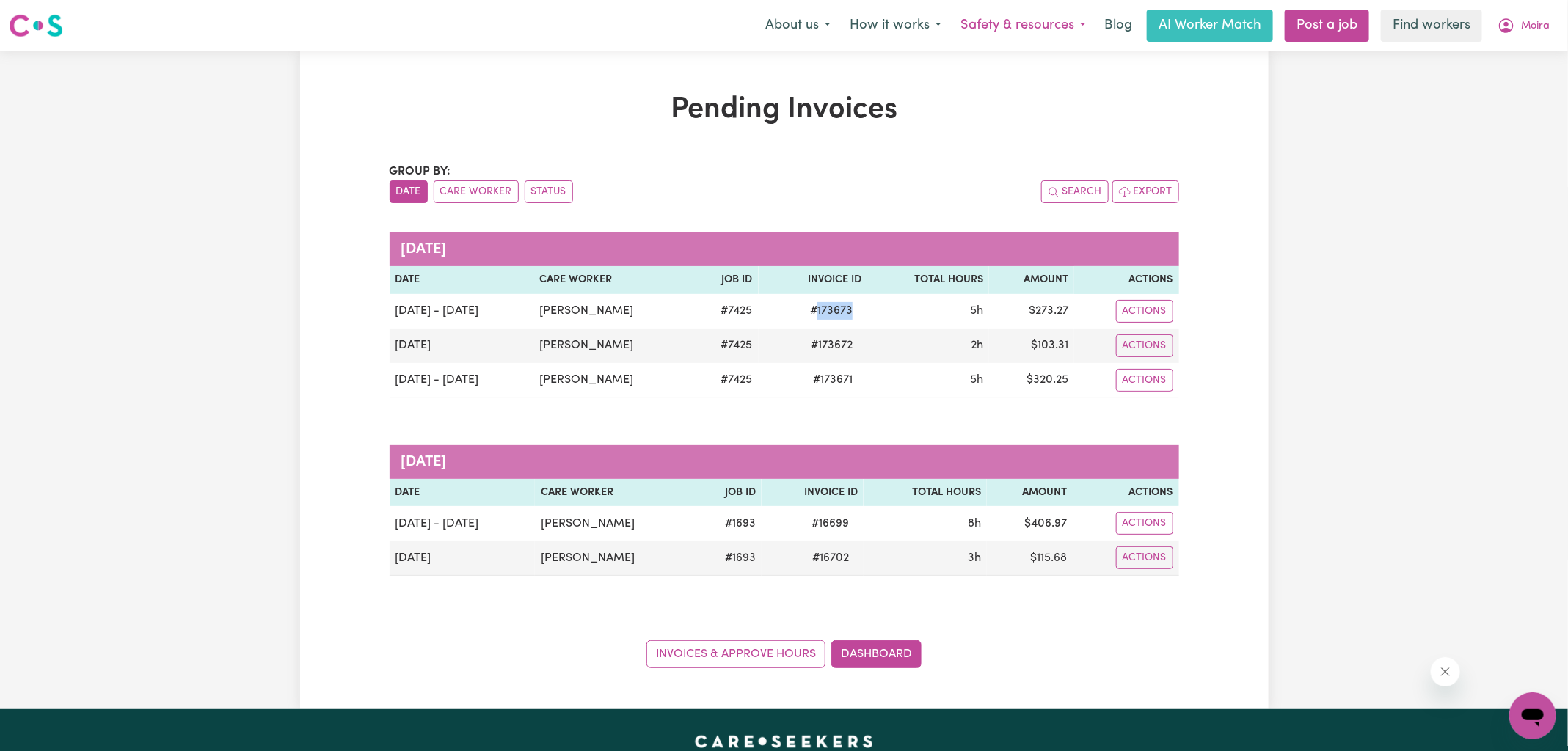
copy span "173673"
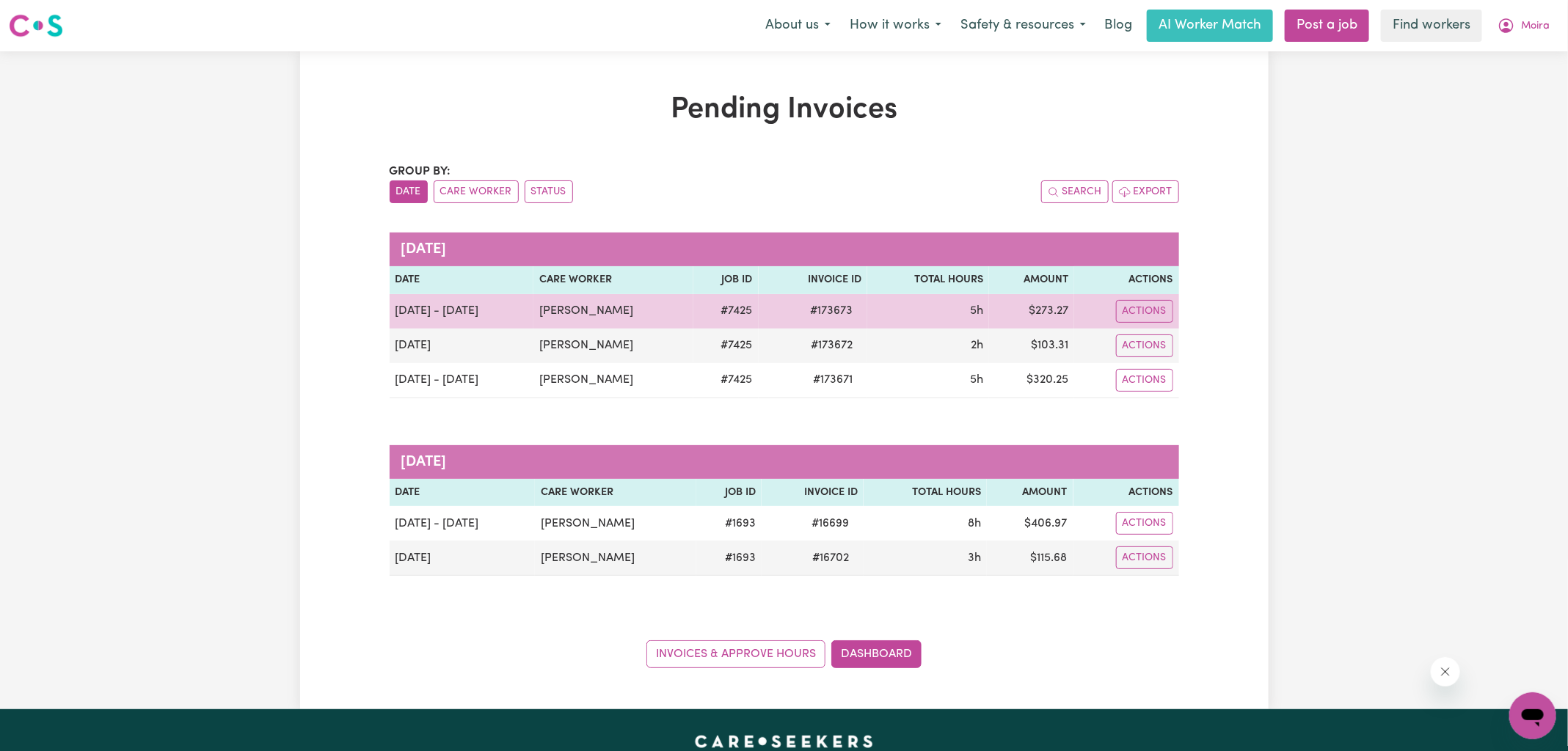
click at [1055, 304] on td "$ 273.27" at bounding box center [1031, 311] width 85 height 34
click at [1054, 304] on td "$ 273.27" at bounding box center [1031, 311] width 85 height 34
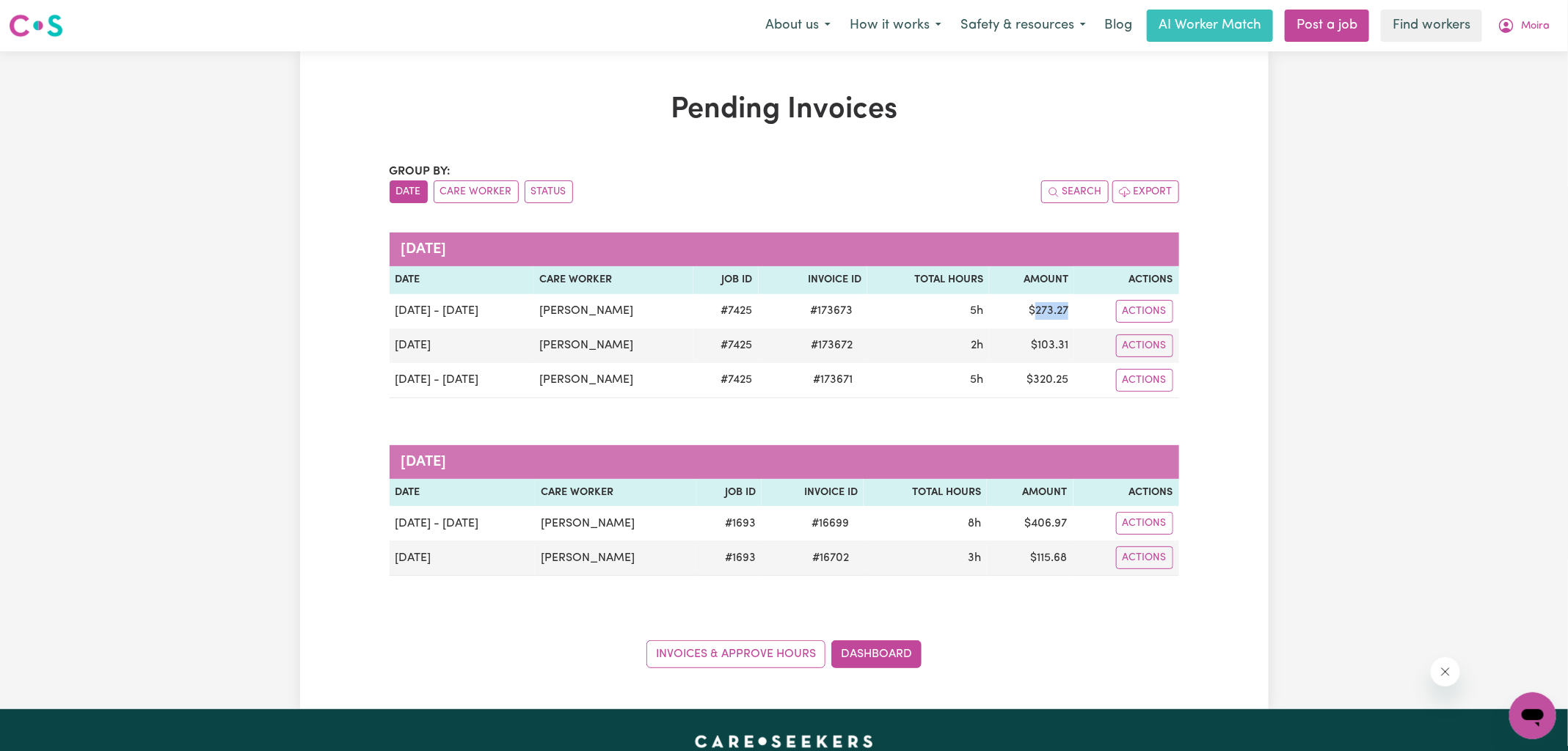
copy td "273.27"
